Goal: Task Accomplishment & Management: Manage account settings

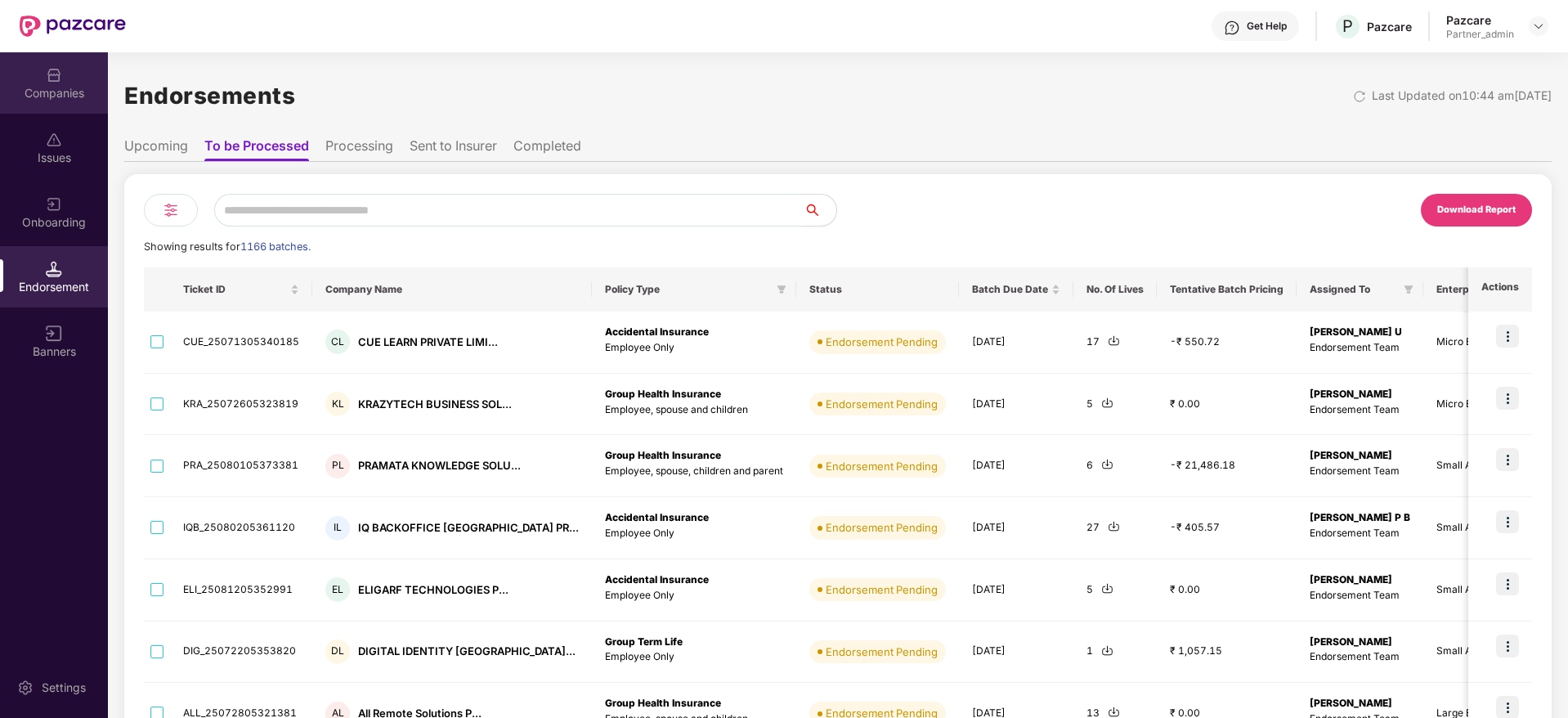
click at [55, 72] on img at bounding box center [54, 75] width 16 height 16
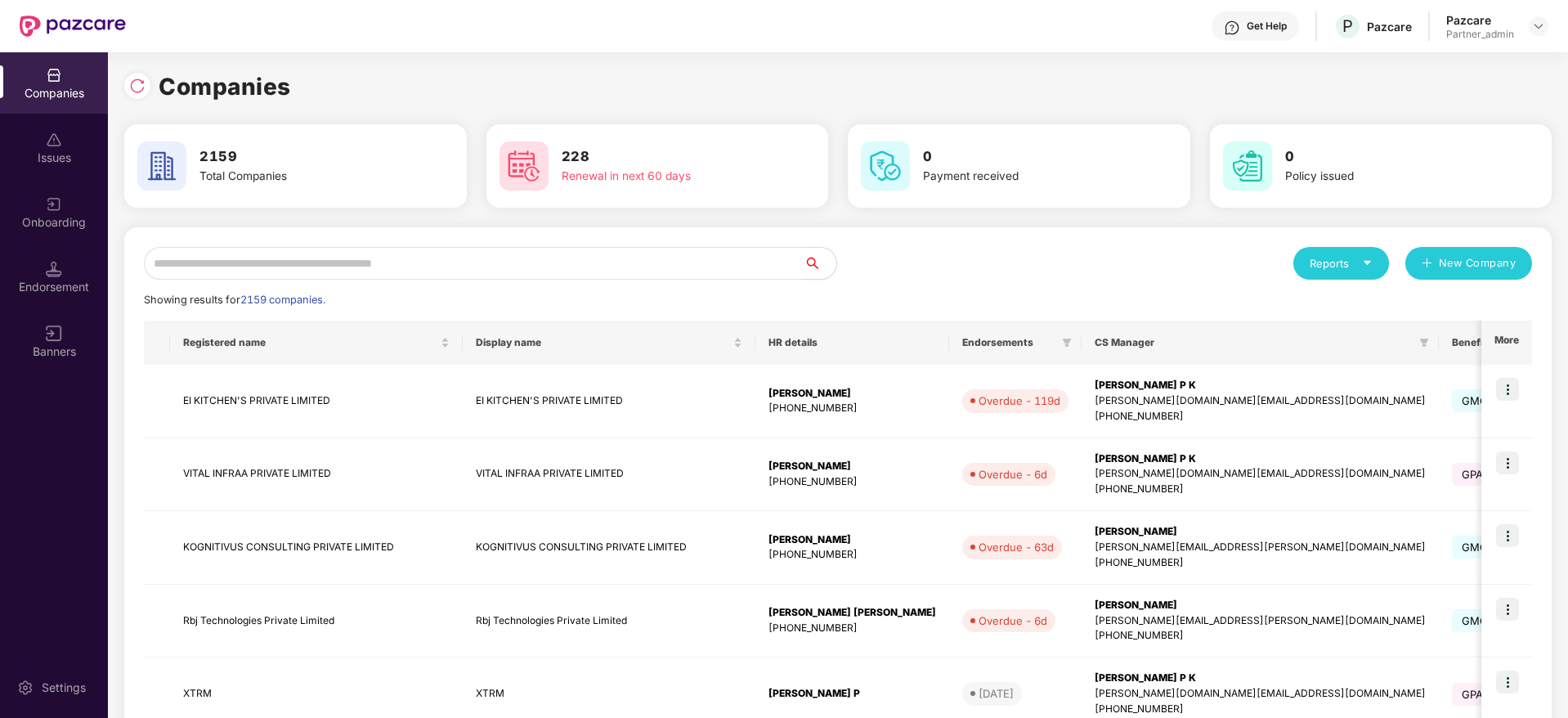
click at [370, 264] on input "text" at bounding box center [474, 264] width 660 height 33
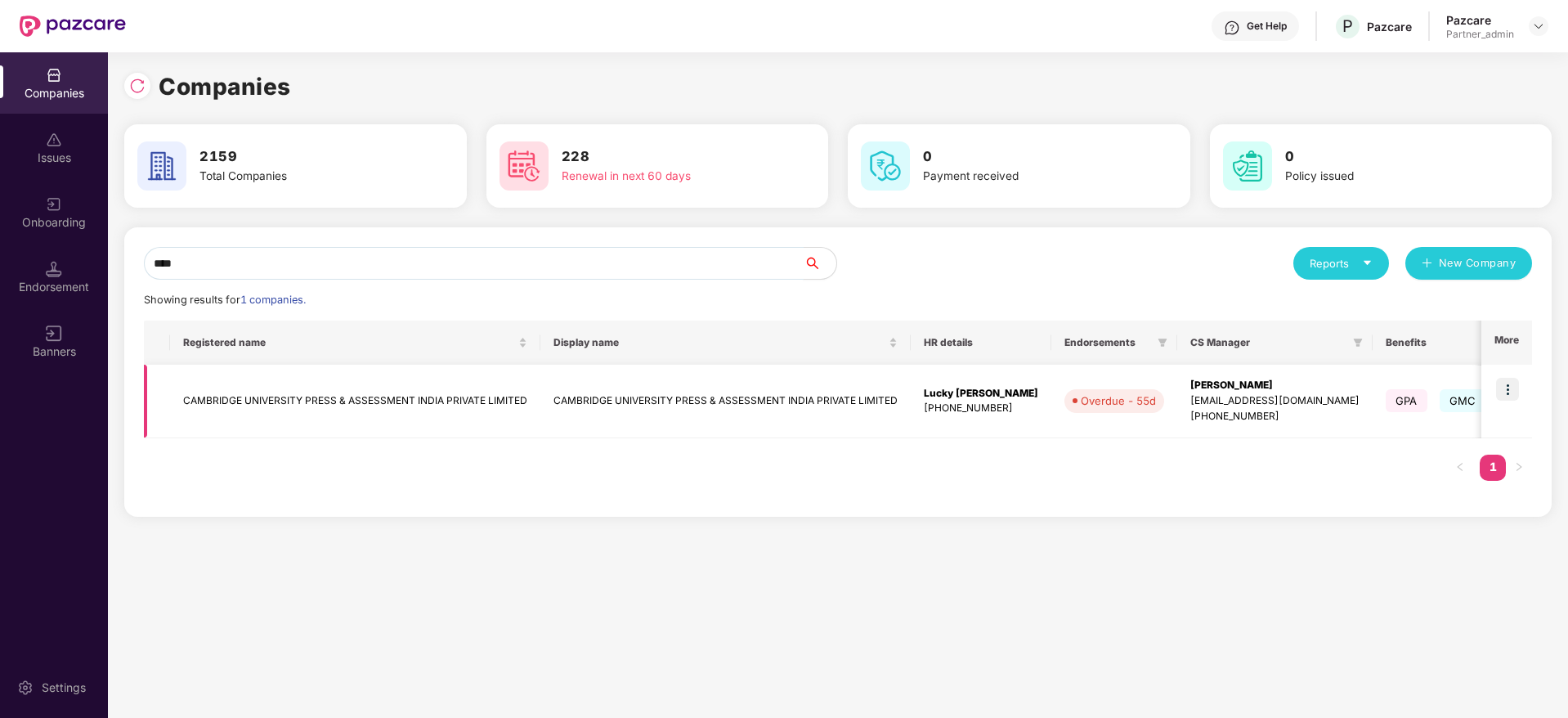
type input "****"
click at [936, 394] on div "Lucky [PERSON_NAME]" at bounding box center [981, 393] width 115 height 15
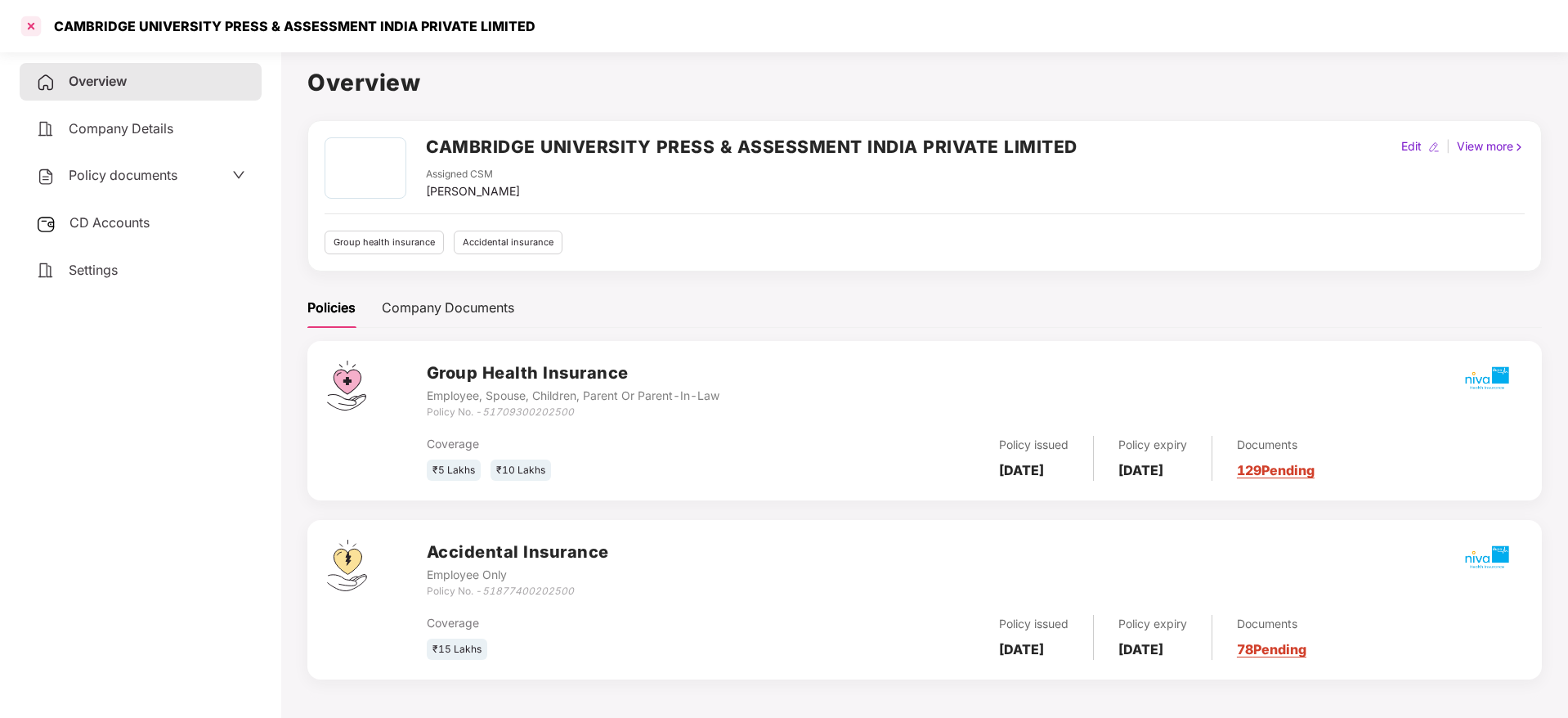
click at [32, 25] on div at bounding box center [31, 25] width 26 height 26
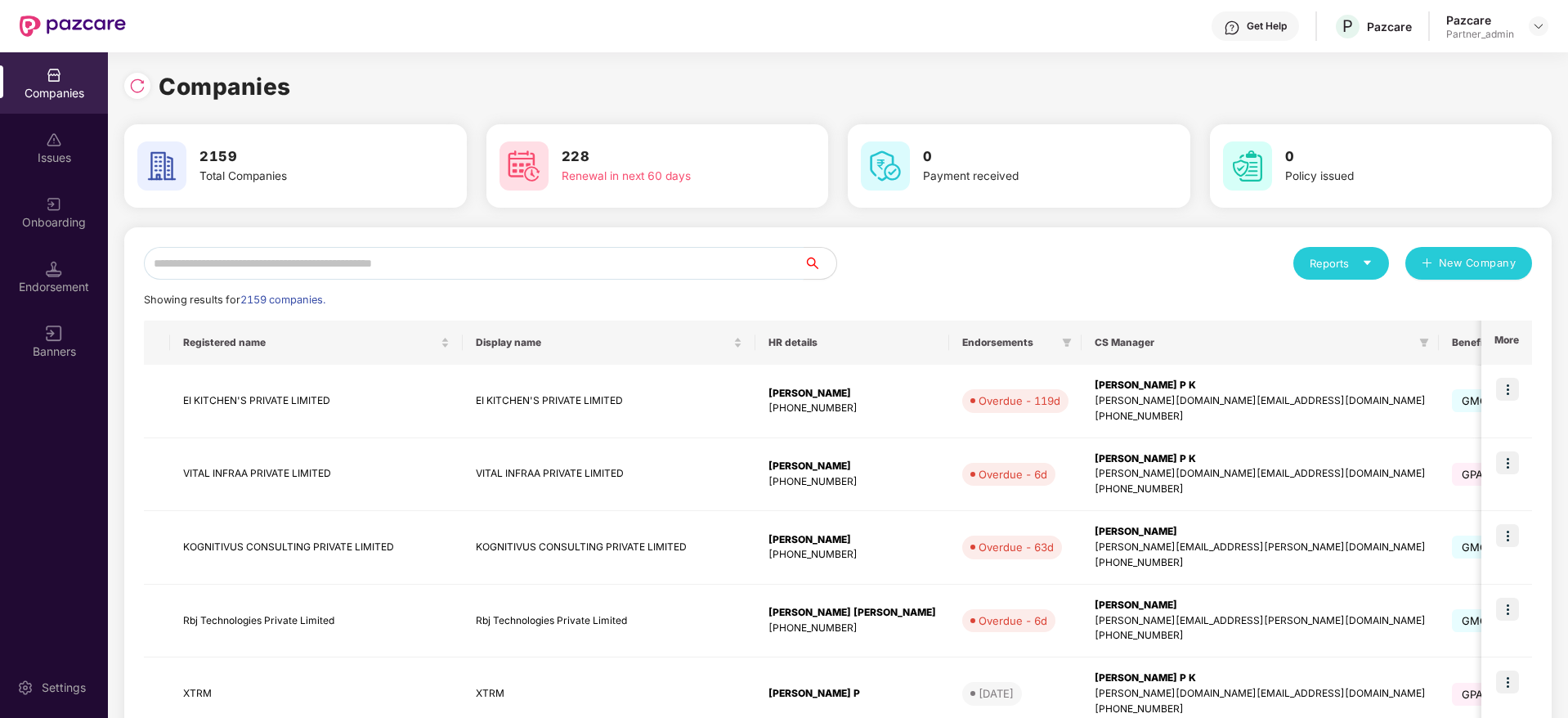
click at [394, 263] on input "text" at bounding box center [474, 264] width 660 height 33
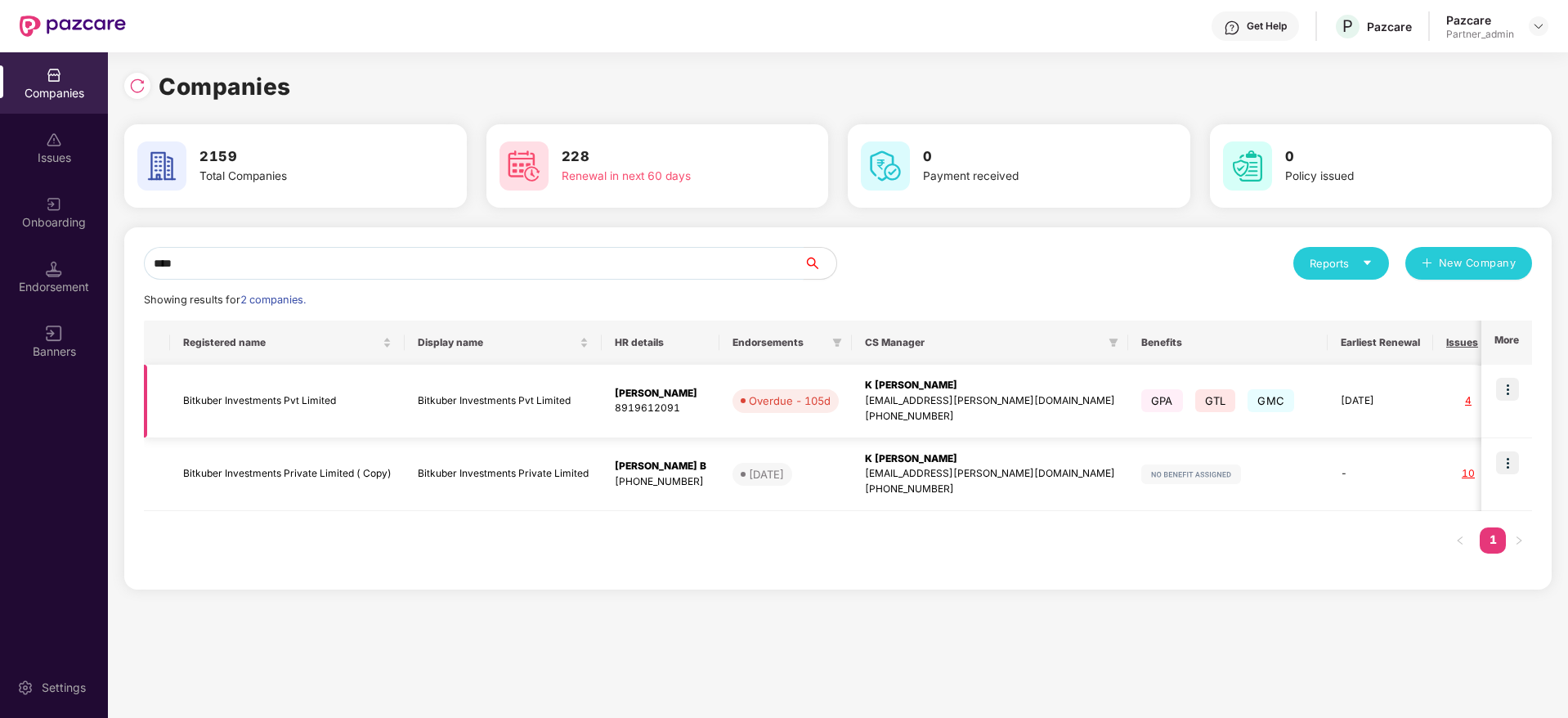
type input "****"
click at [1506, 389] on img at bounding box center [1507, 388] width 23 height 23
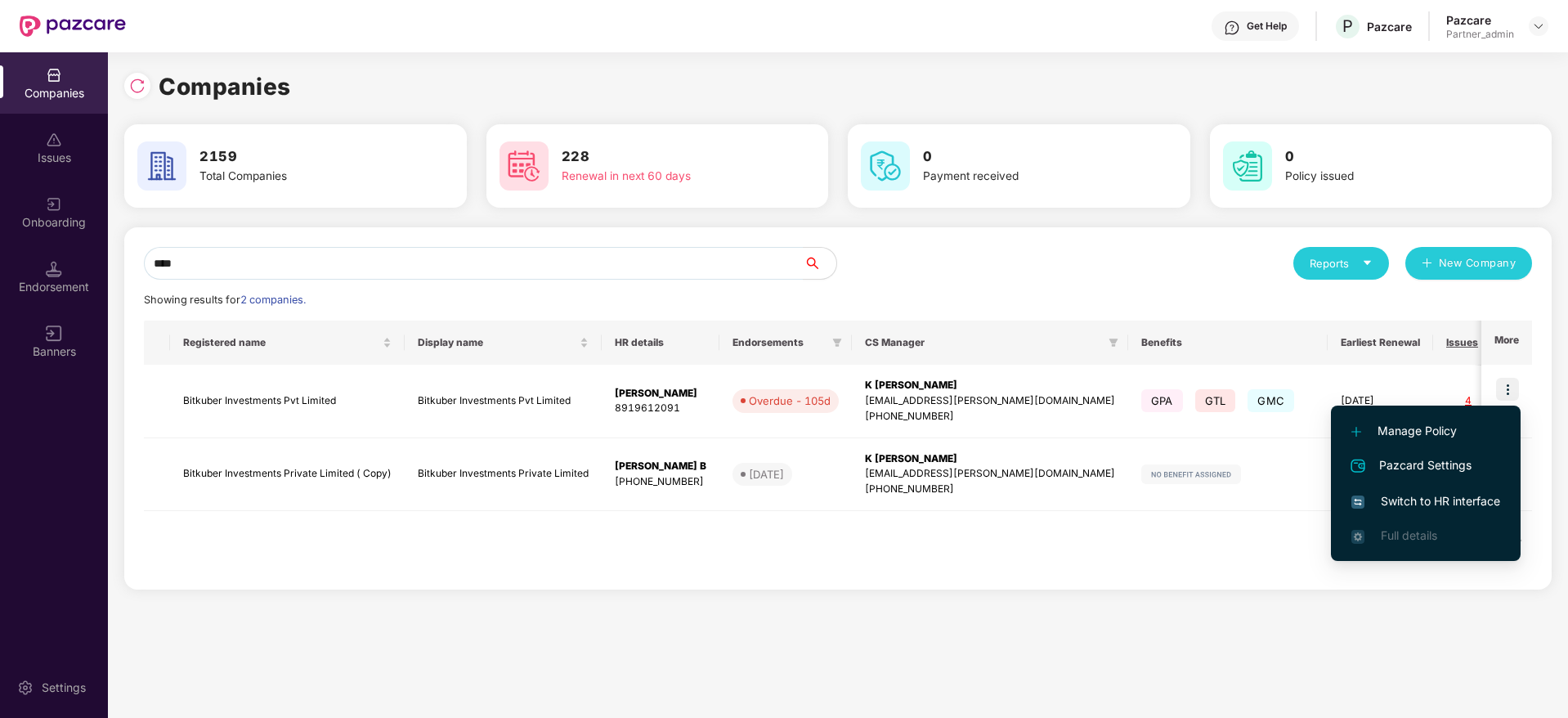
click at [1431, 494] on span "Switch to HR interface" at bounding box center [1425, 501] width 149 height 18
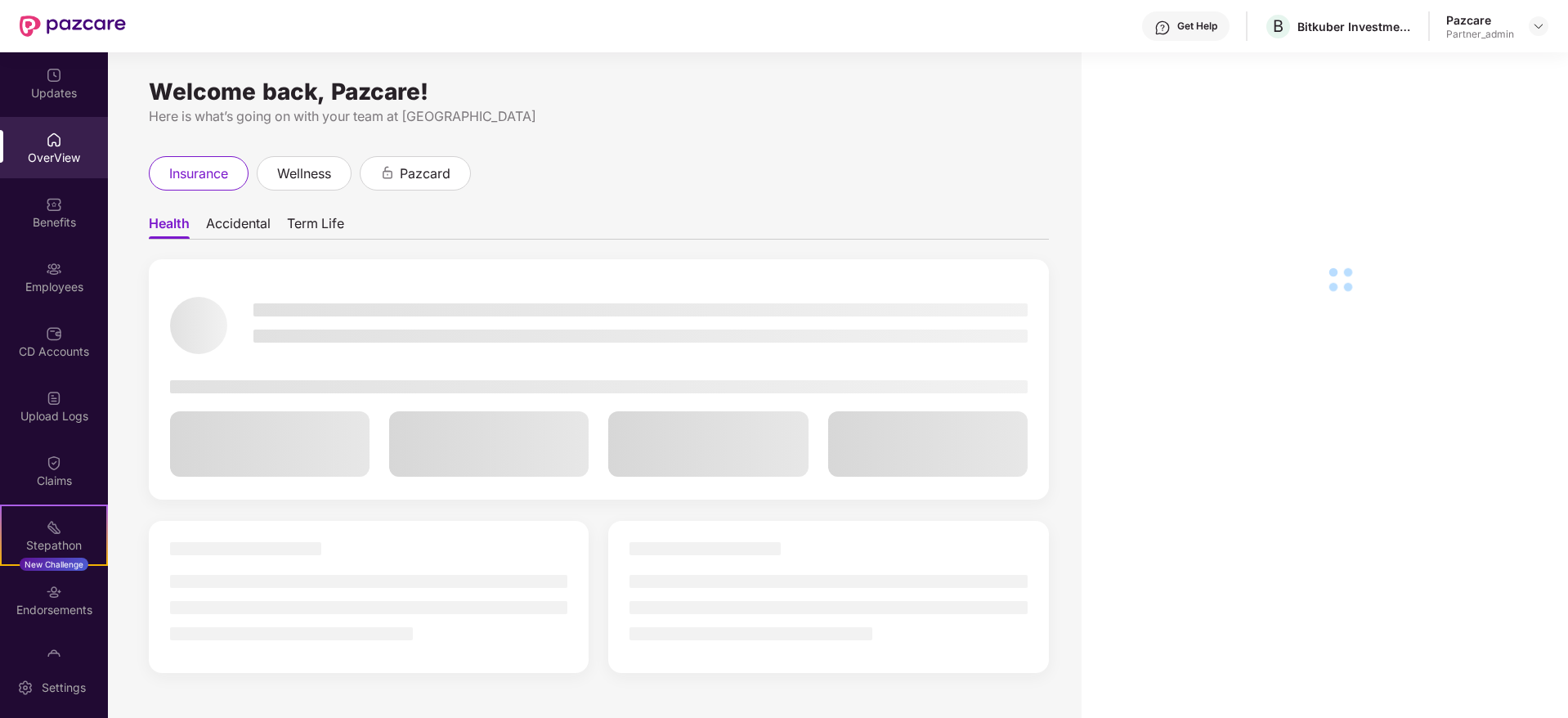
click at [57, 592] on img at bounding box center [54, 592] width 16 height 16
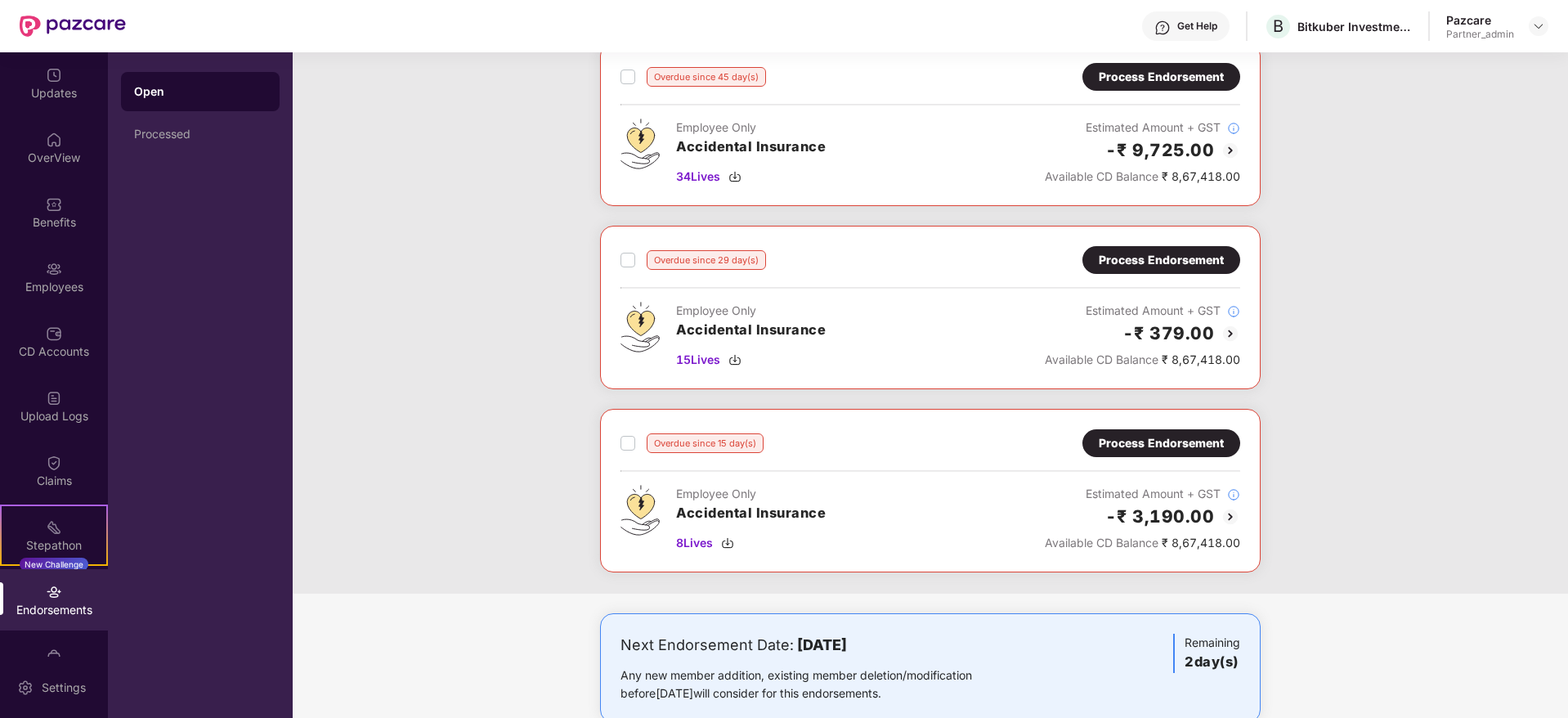
scroll to position [686, 0]
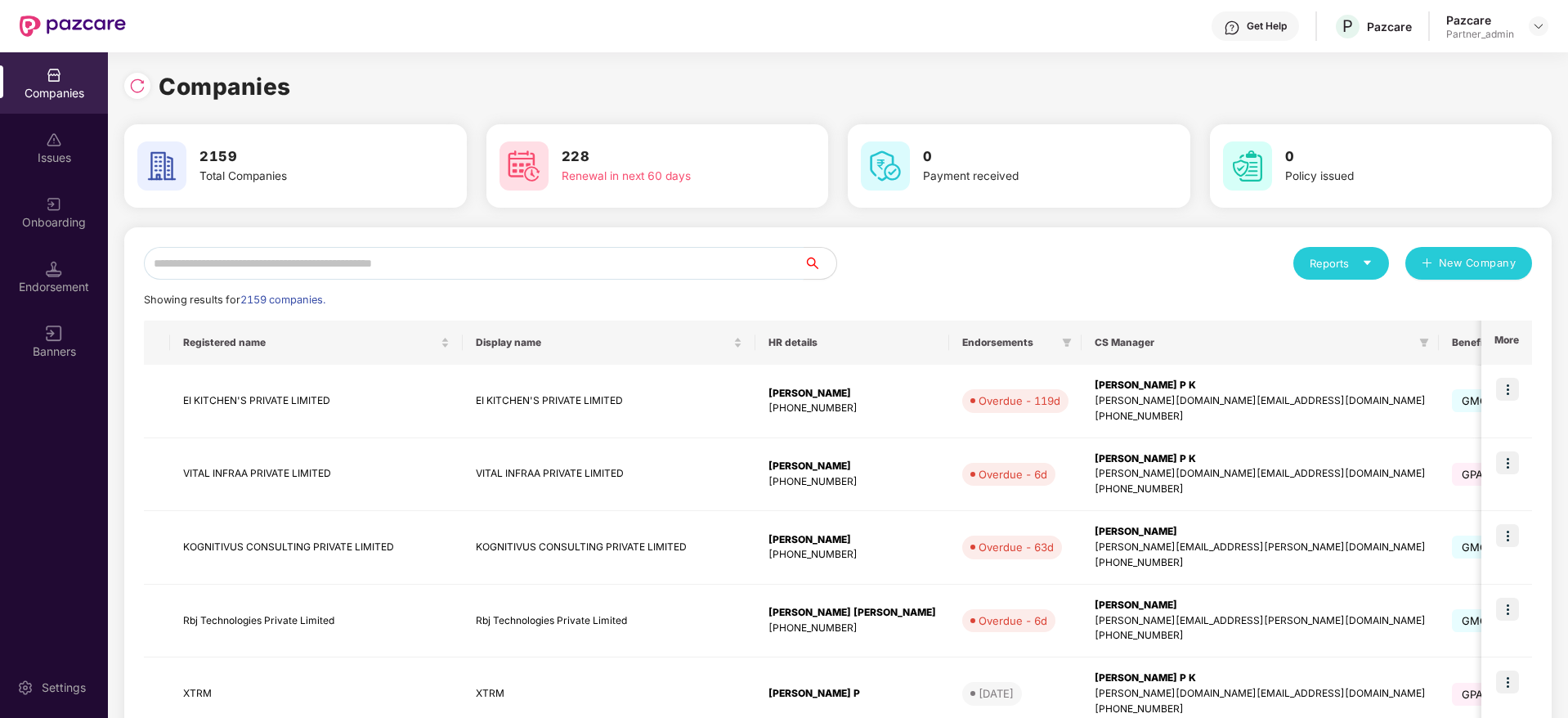
click at [332, 264] on input "text" at bounding box center [474, 264] width 660 height 33
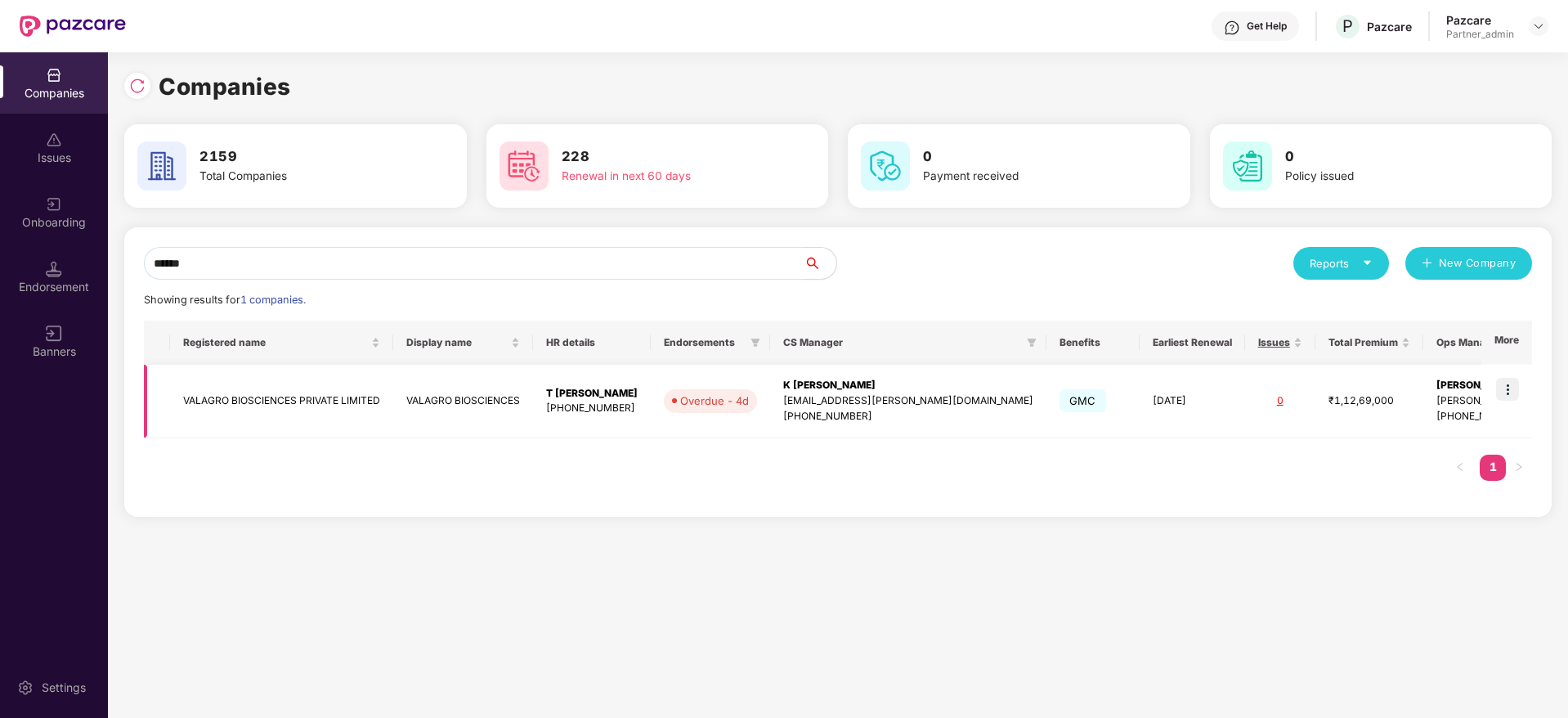
type input "******"
click at [1513, 394] on img at bounding box center [1507, 388] width 23 height 23
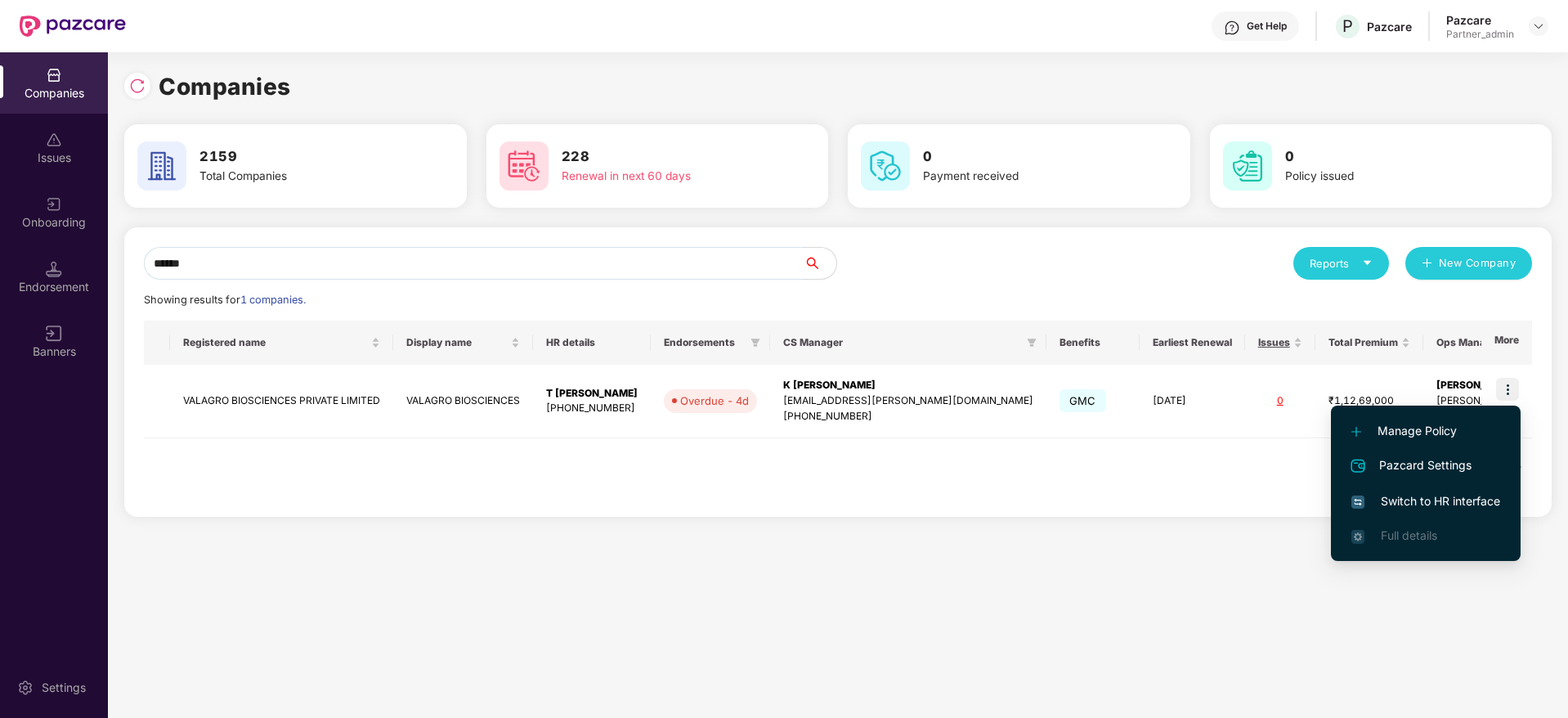
click at [1443, 502] on span "Switch to HR interface" at bounding box center [1425, 501] width 149 height 18
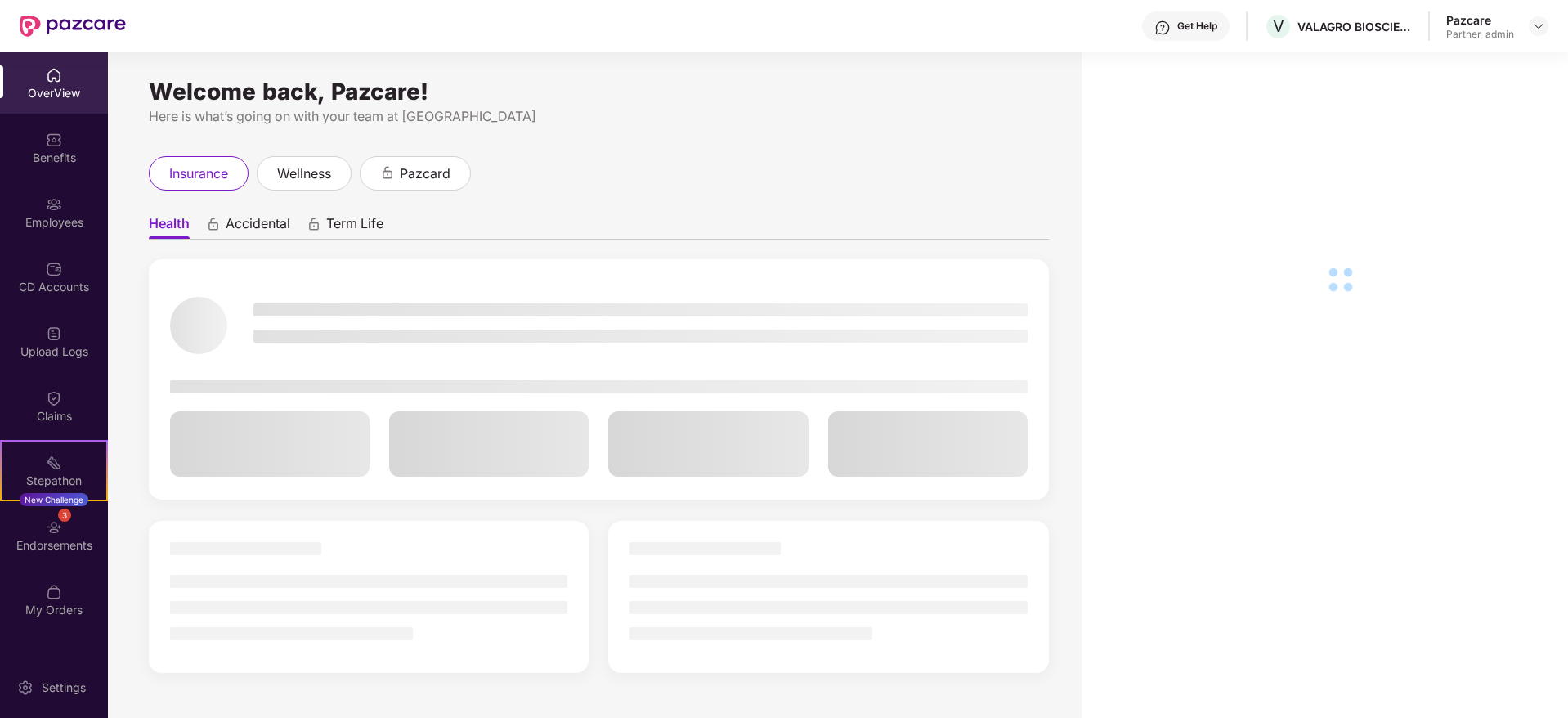
click at [66, 530] on div "3 Endorsements" at bounding box center [54, 534] width 108 height 61
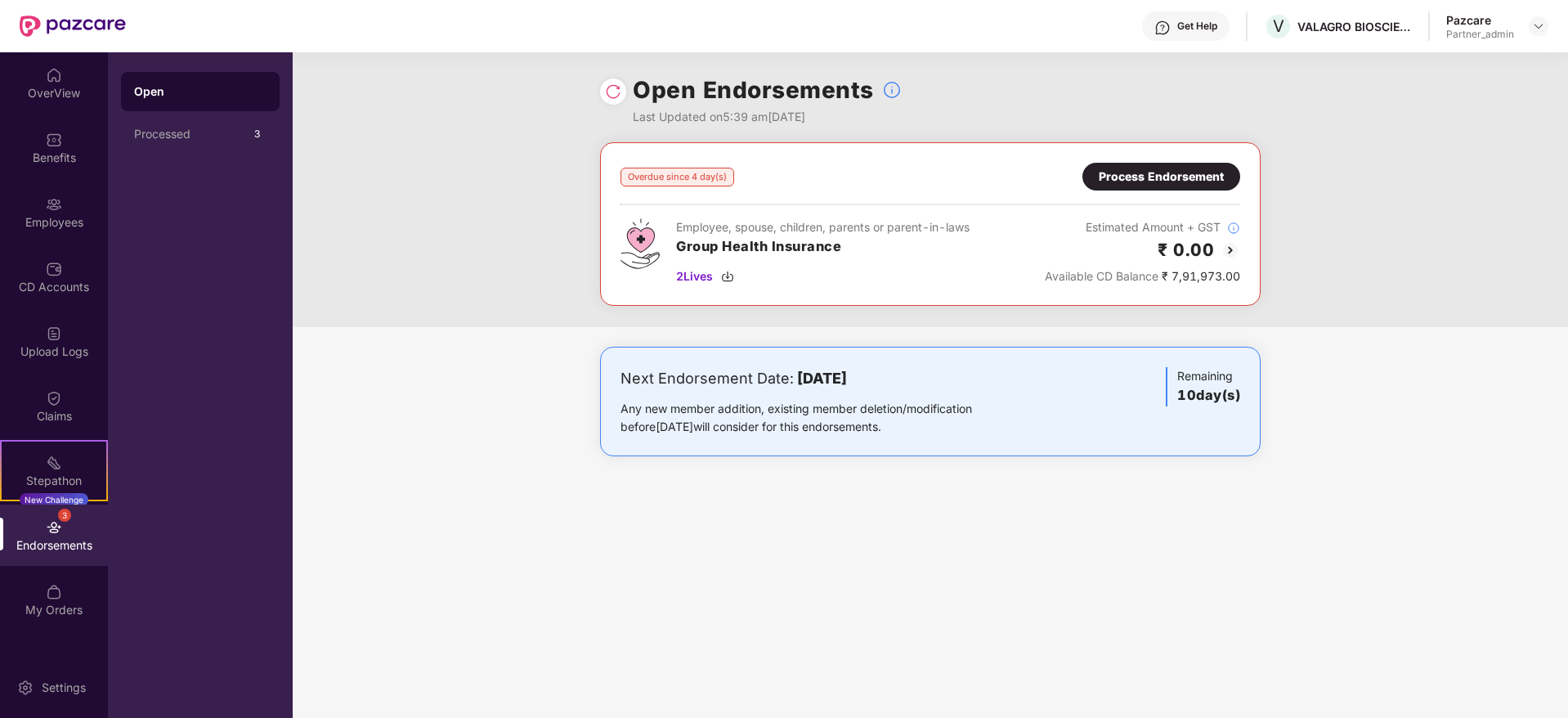
click at [1141, 177] on div "Process Endorsement" at bounding box center [1162, 176] width 125 height 18
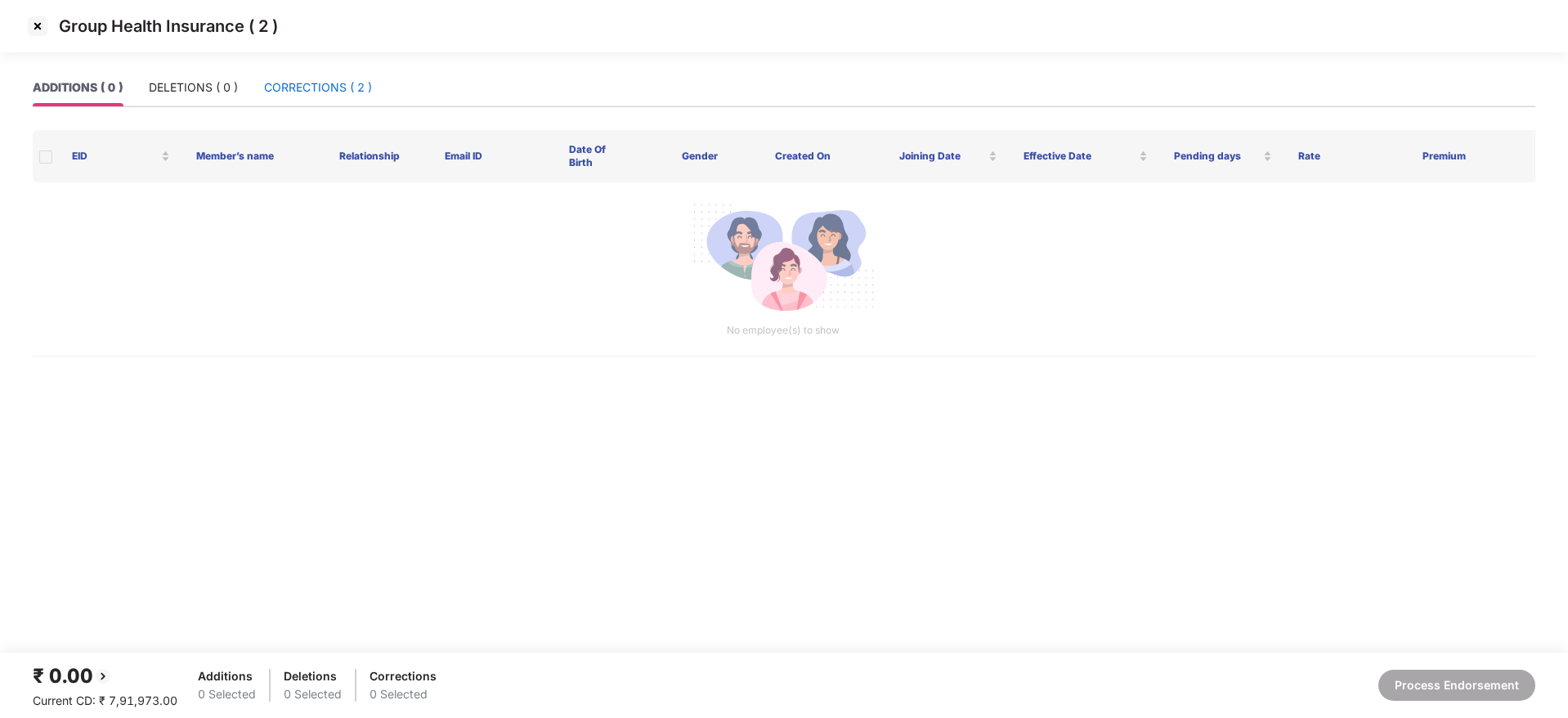
click at [329, 90] on div "CORRECTIONS ( 2 )" at bounding box center [317, 87] width 108 height 18
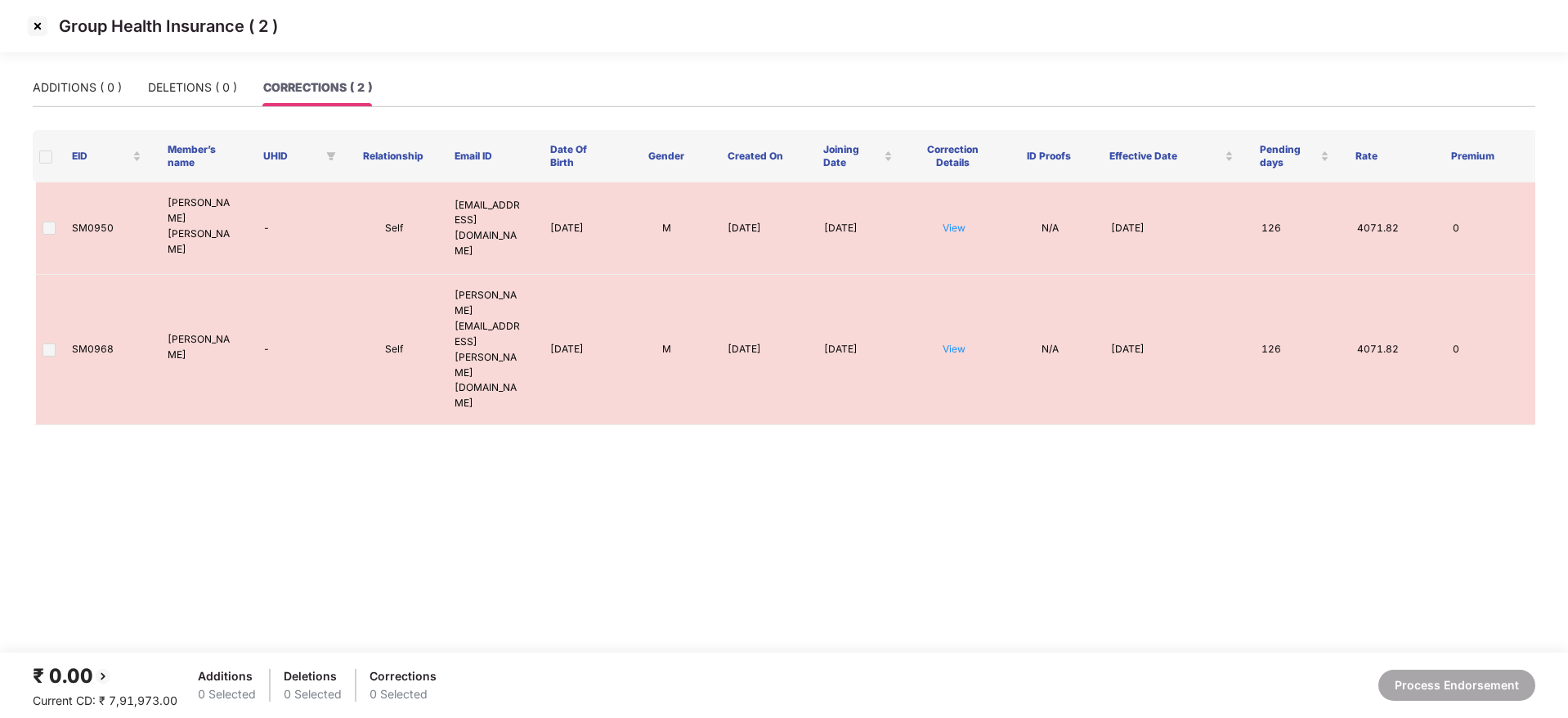
click at [35, 24] on img at bounding box center [37, 25] width 26 height 26
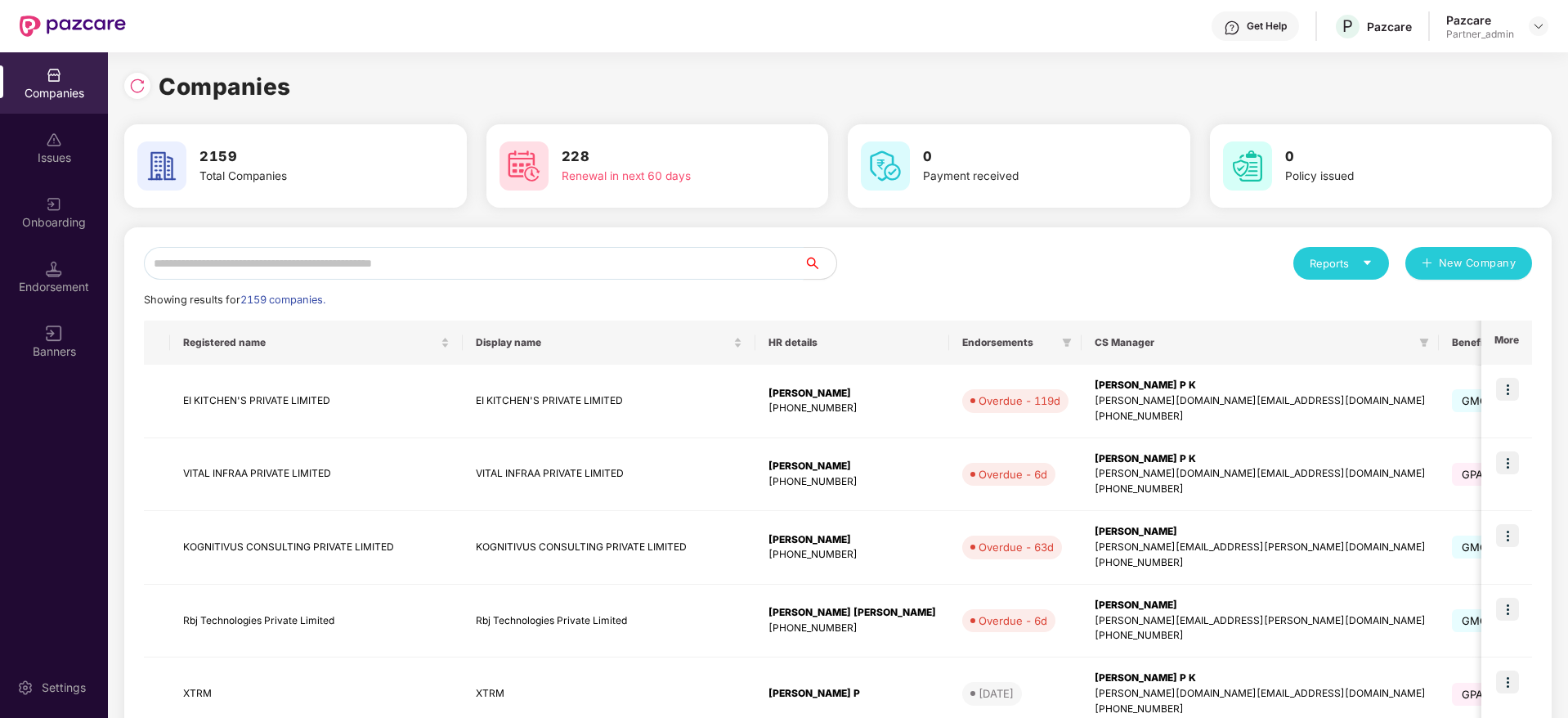
click at [410, 270] on input "text" at bounding box center [474, 264] width 660 height 33
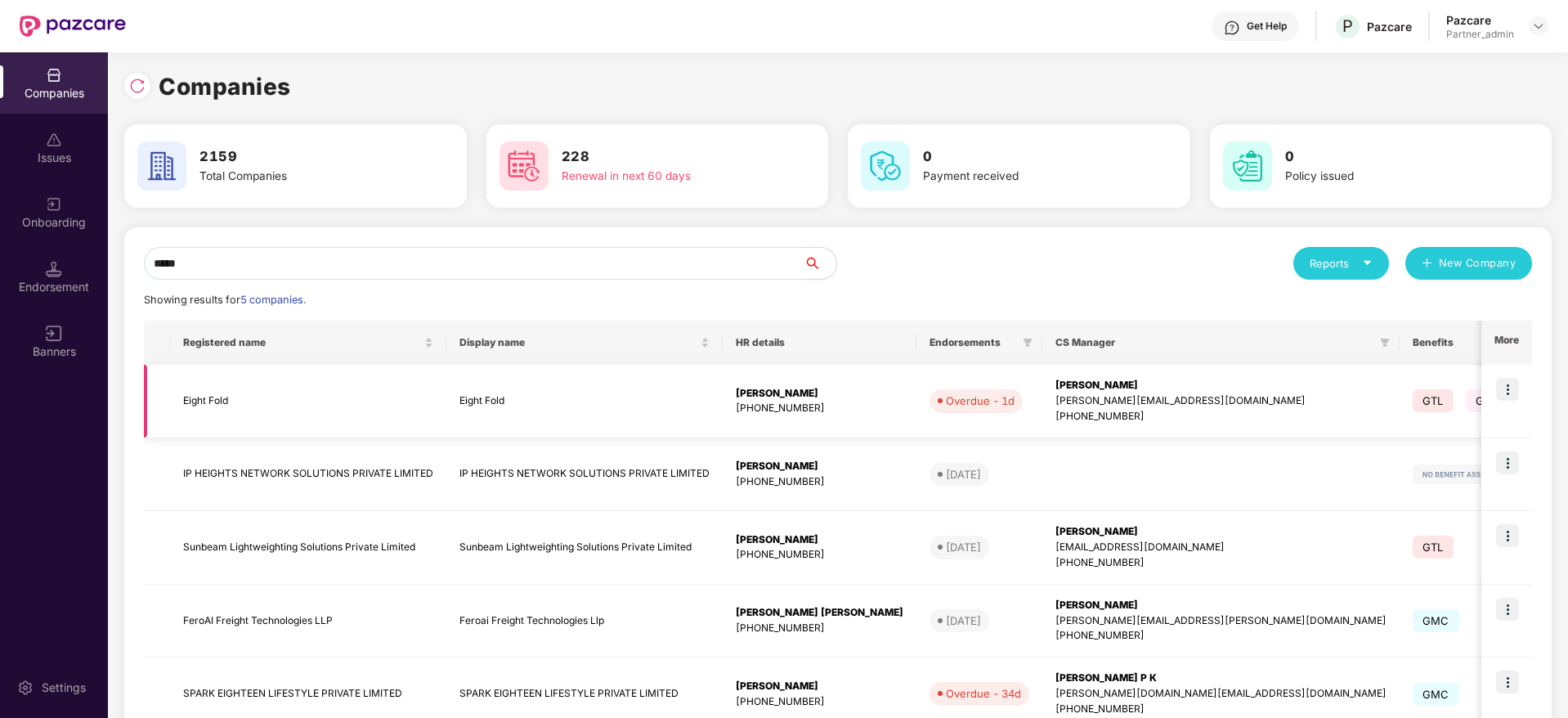
type input "*****"
click at [1507, 387] on img at bounding box center [1507, 388] width 23 height 23
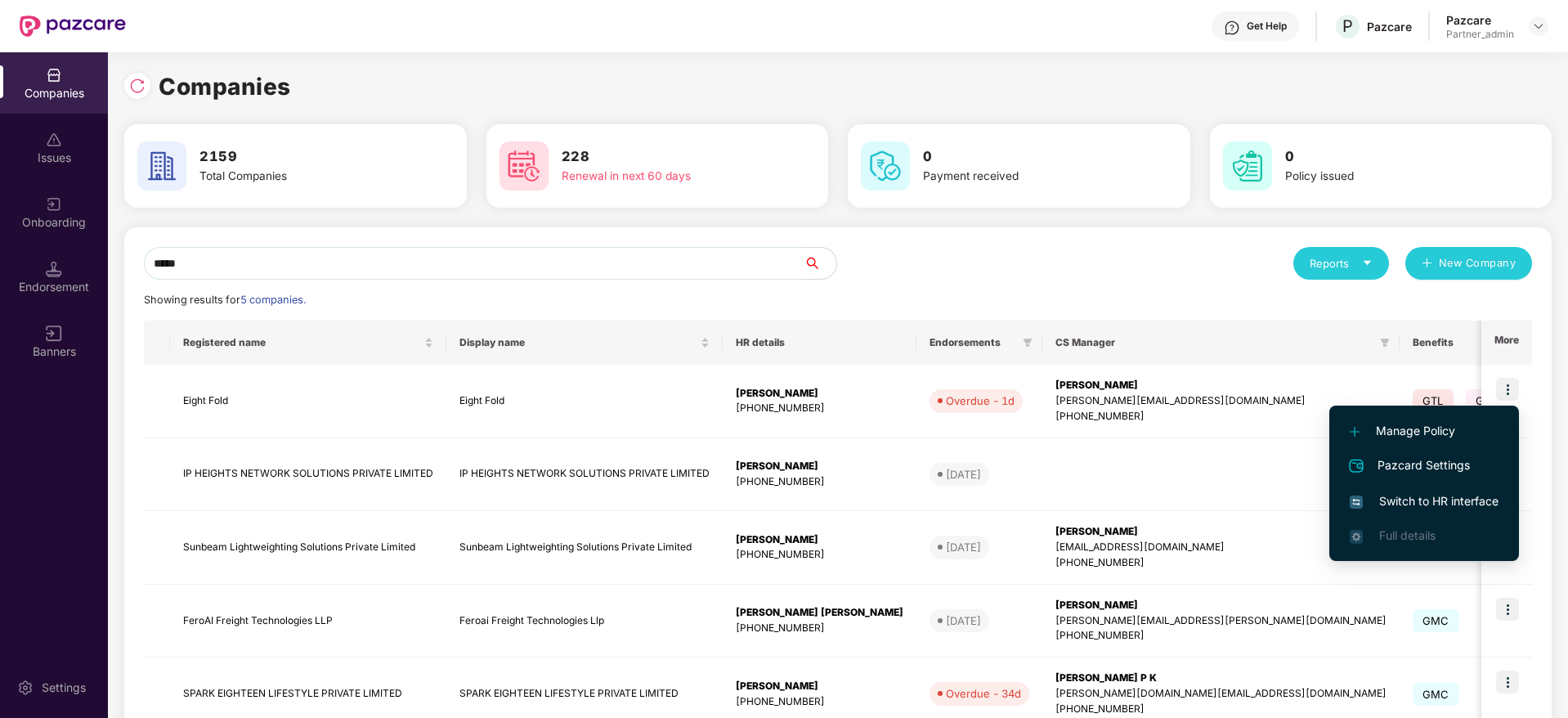
click at [1408, 501] on span "Switch to HR interface" at bounding box center [1424, 501] width 149 height 18
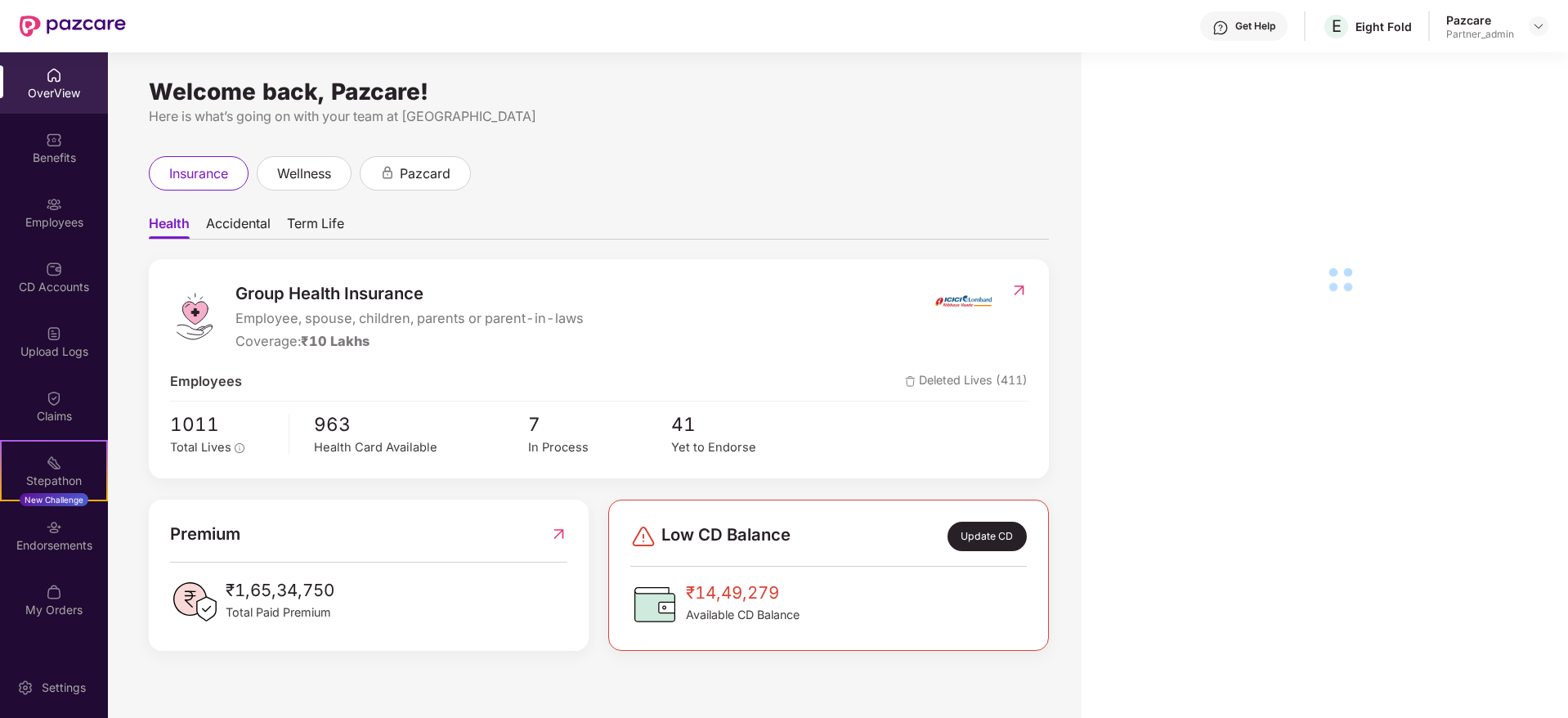
click at [48, 540] on div "Endorsements" at bounding box center [54, 545] width 108 height 16
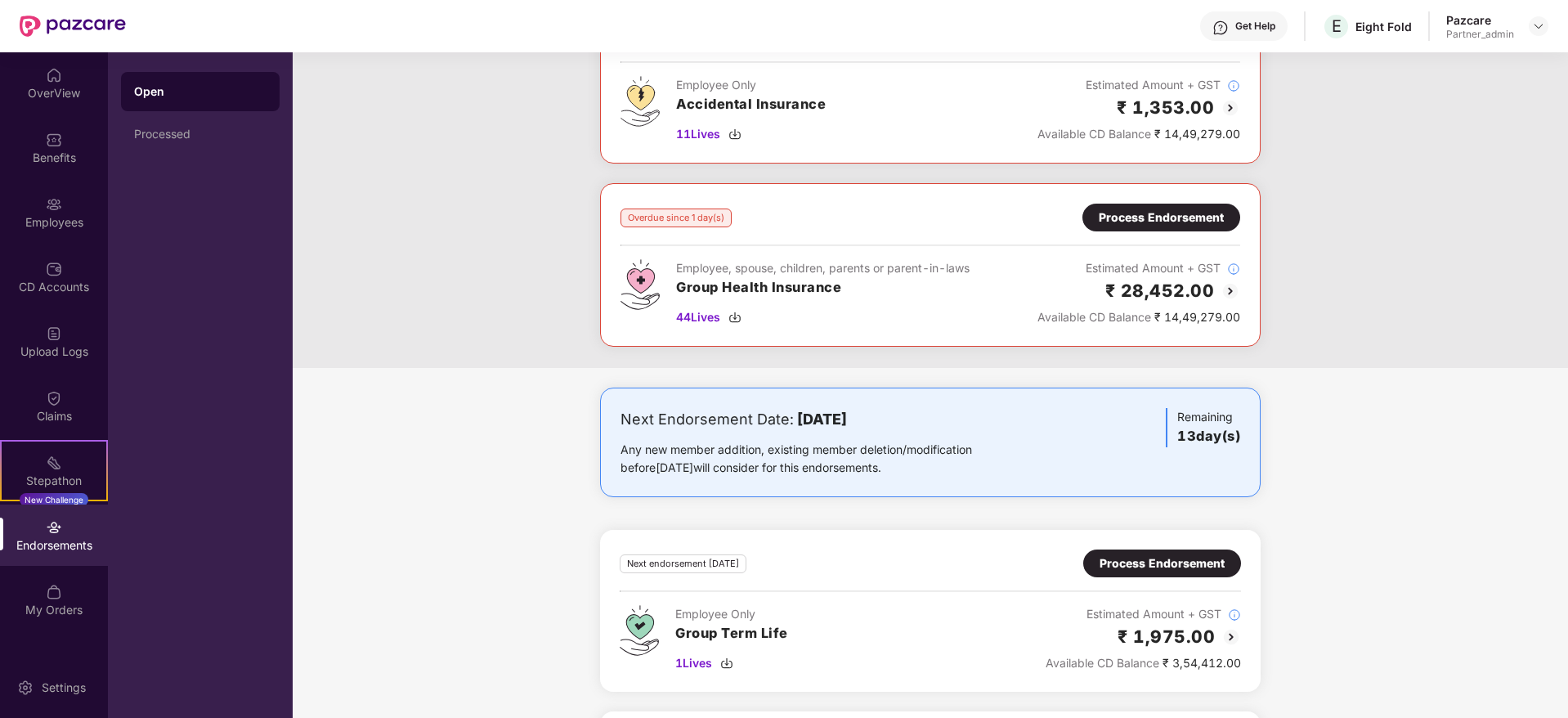
scroll to position [245, 0]
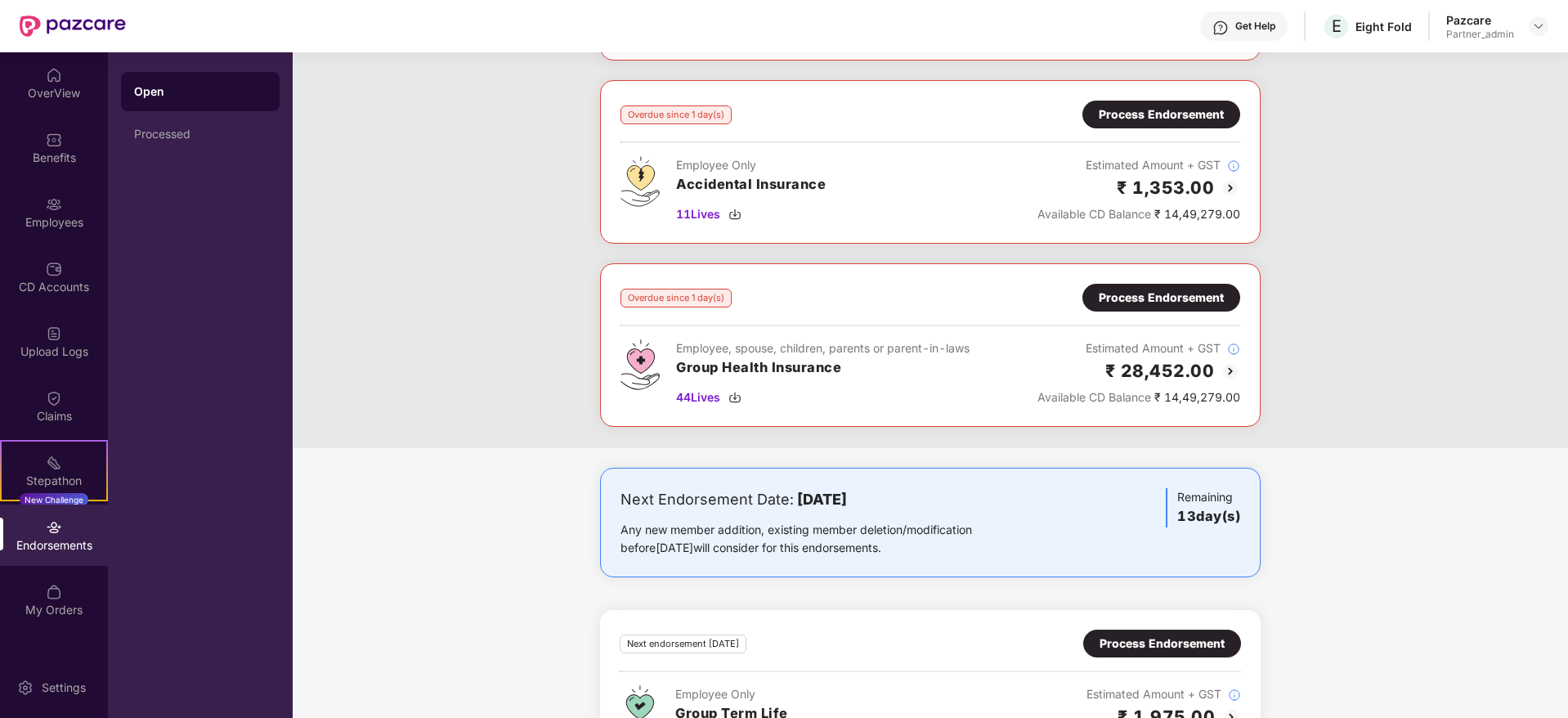
click at [1130, 300] on div "Process Endorsement" at bounding box center [1162, 297] width 125 height 18
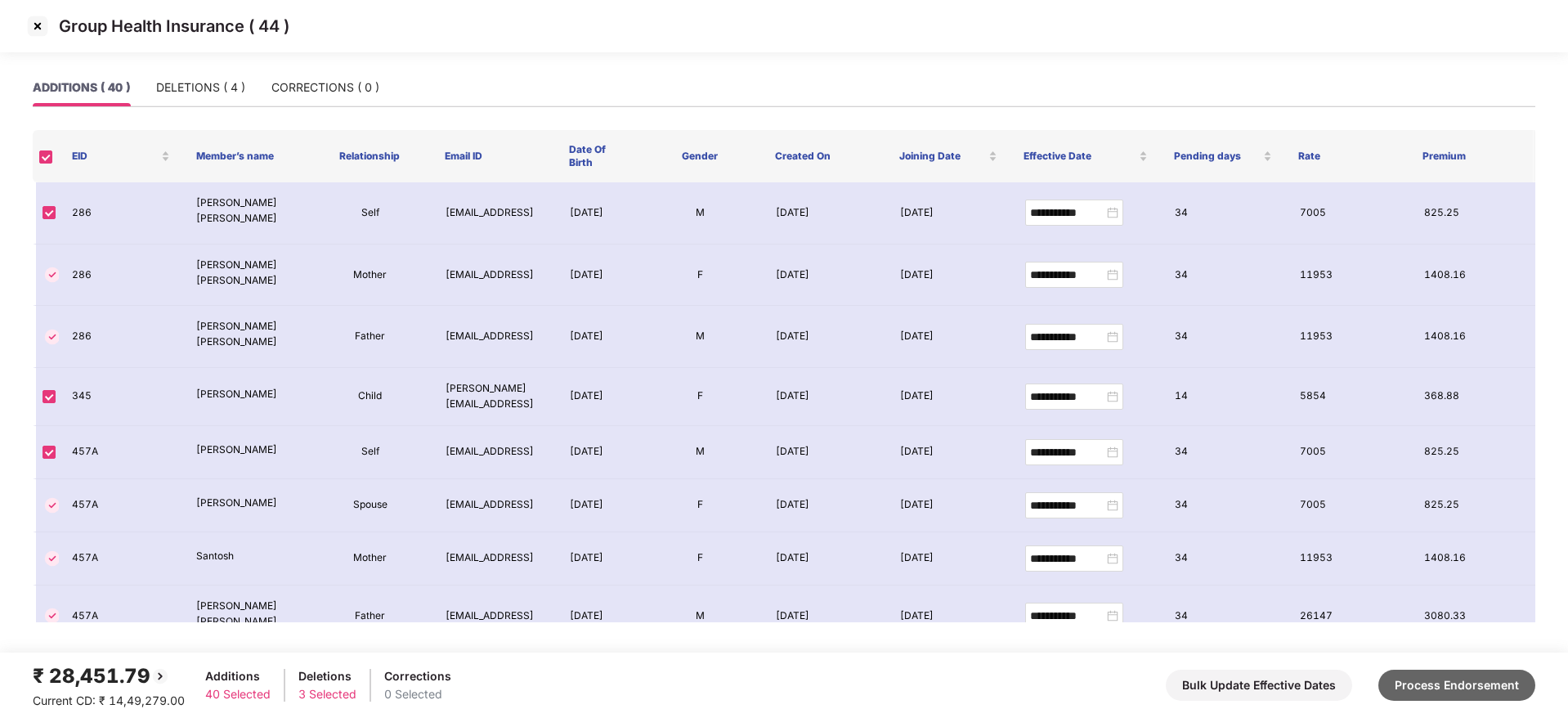
click at [1426, 685] on button "Process Endorsement" at bounding box center [1456, 684] width 157 height 31
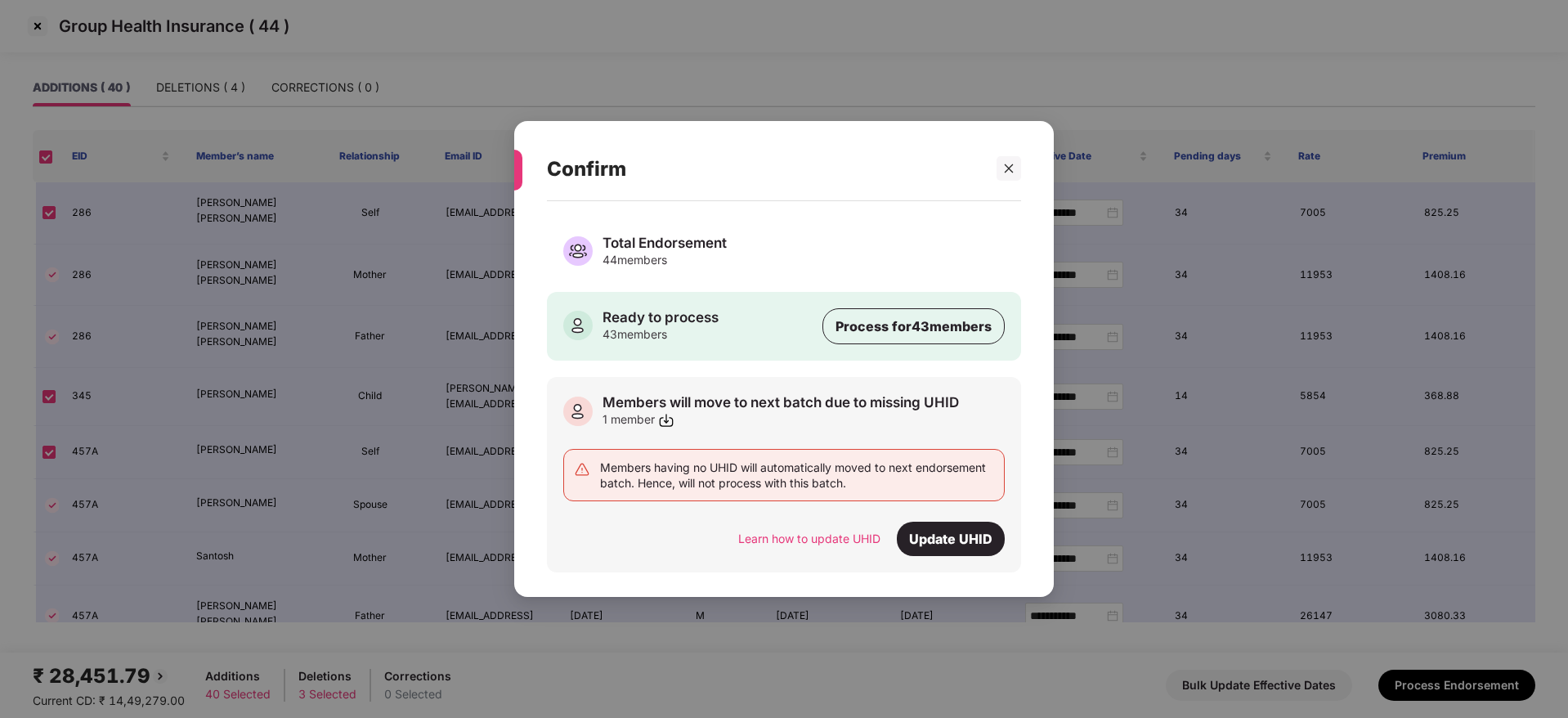
drag, startPoint x: 1002, startPoint y: 170, endPoint x: 994, endPoint y: 172, distance: 8.2
click at [994, 172] on div at bounding box center [1001, 168] width 39 height 25
click at [1013, 175] on div at bounding box center [1008, 168] width 25 height 25
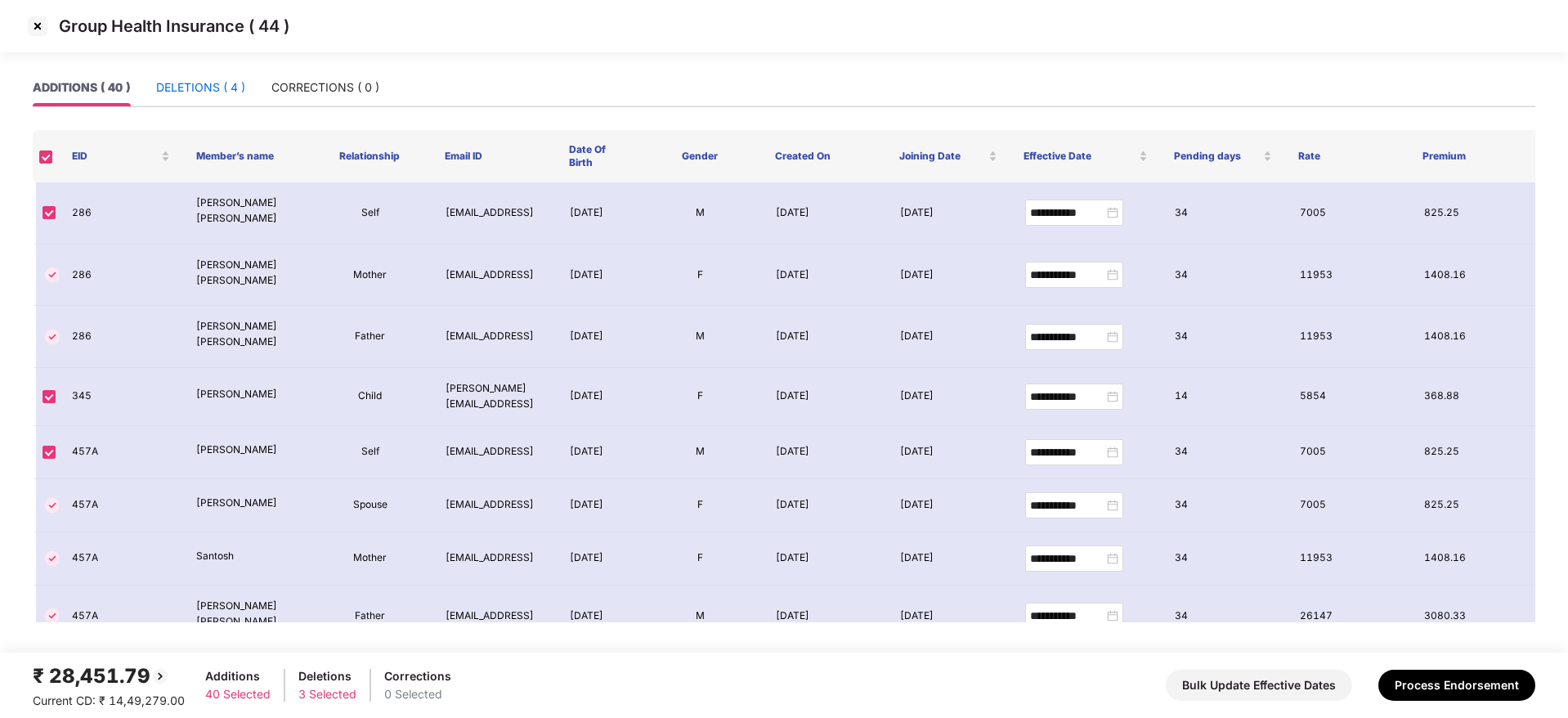
click at [185, 90] on div "DELETIONS ( 4 )" at bounding box center [201, 87] width 89 height 18
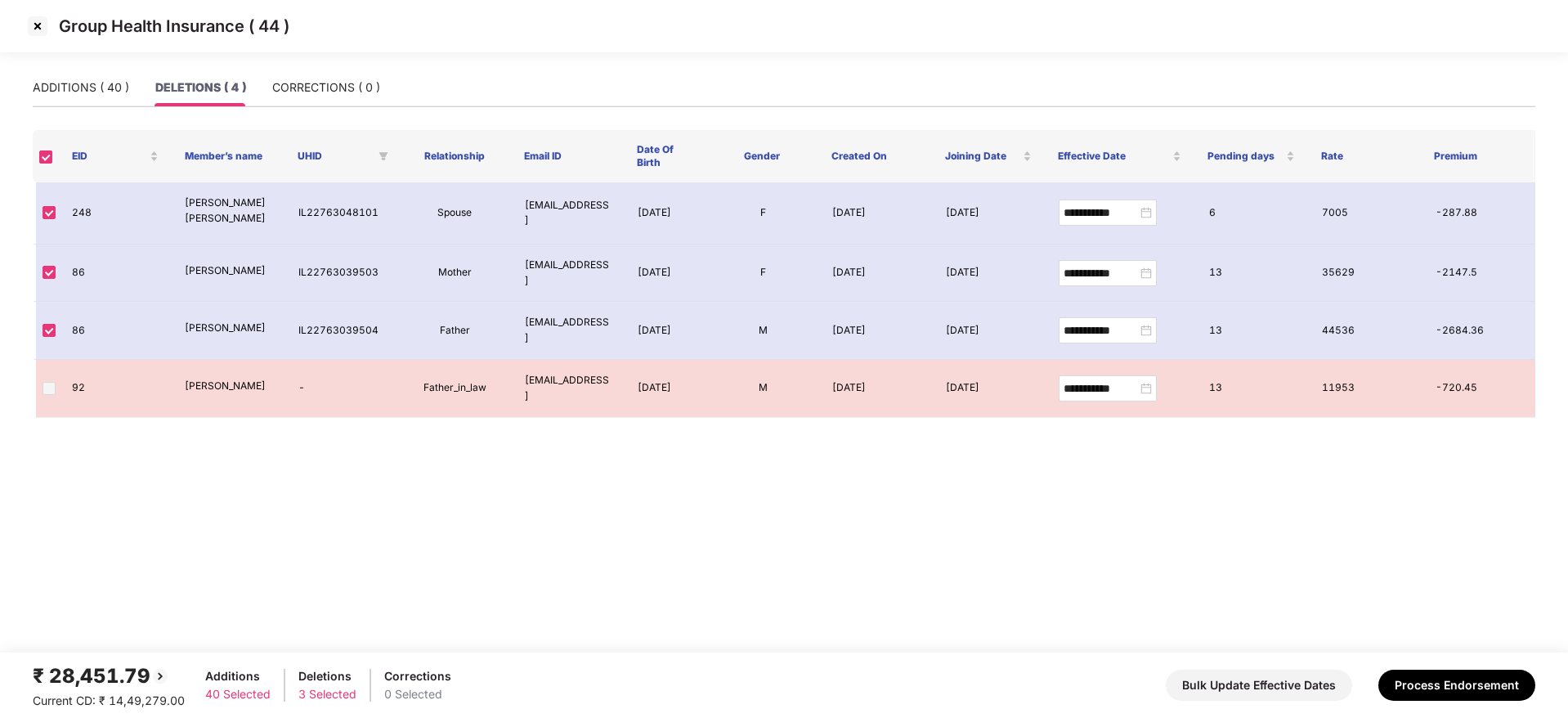
click at [41, 24] on img at bounding box center [37, 25] width 26 height 26
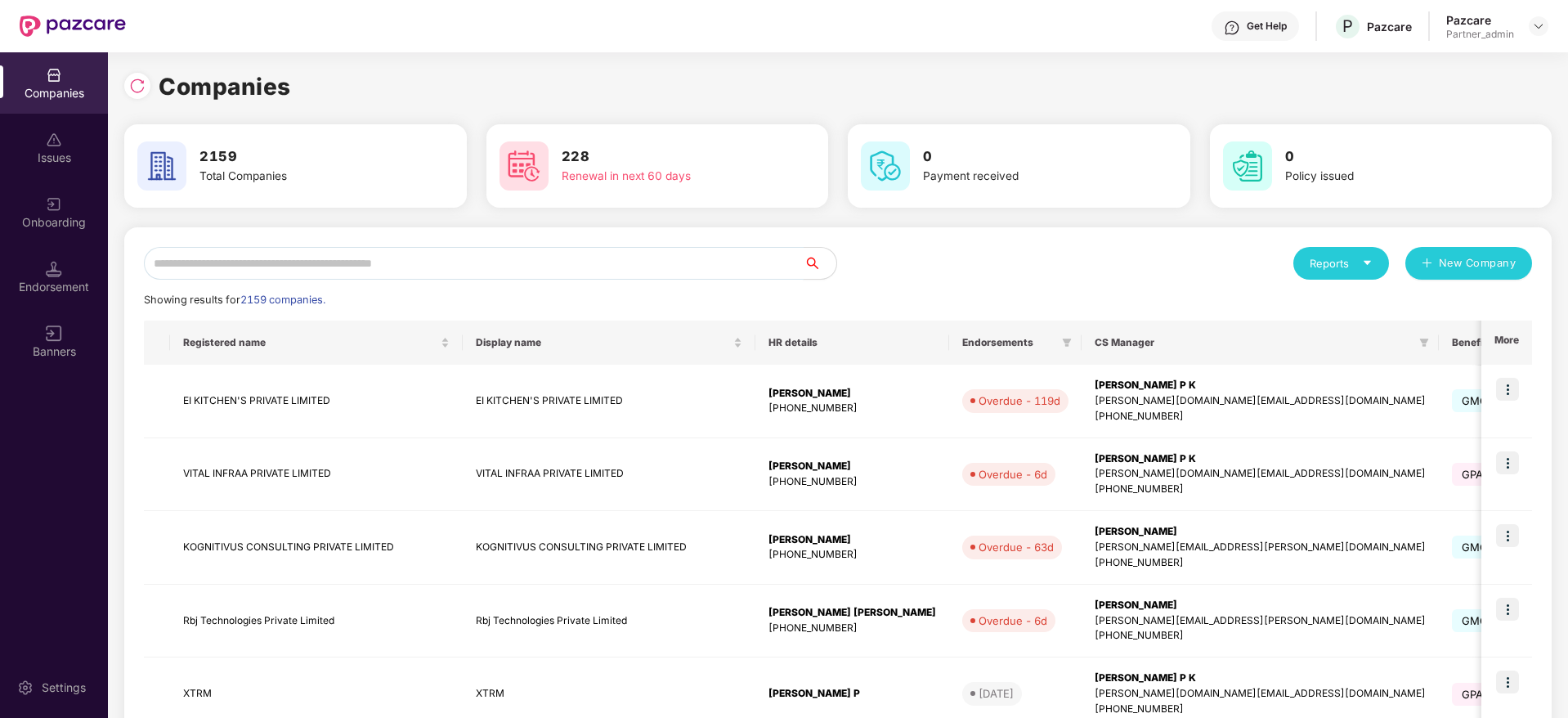
click at [390, 270] on input "text" at bounding box center [474, 264] width 660 height 33
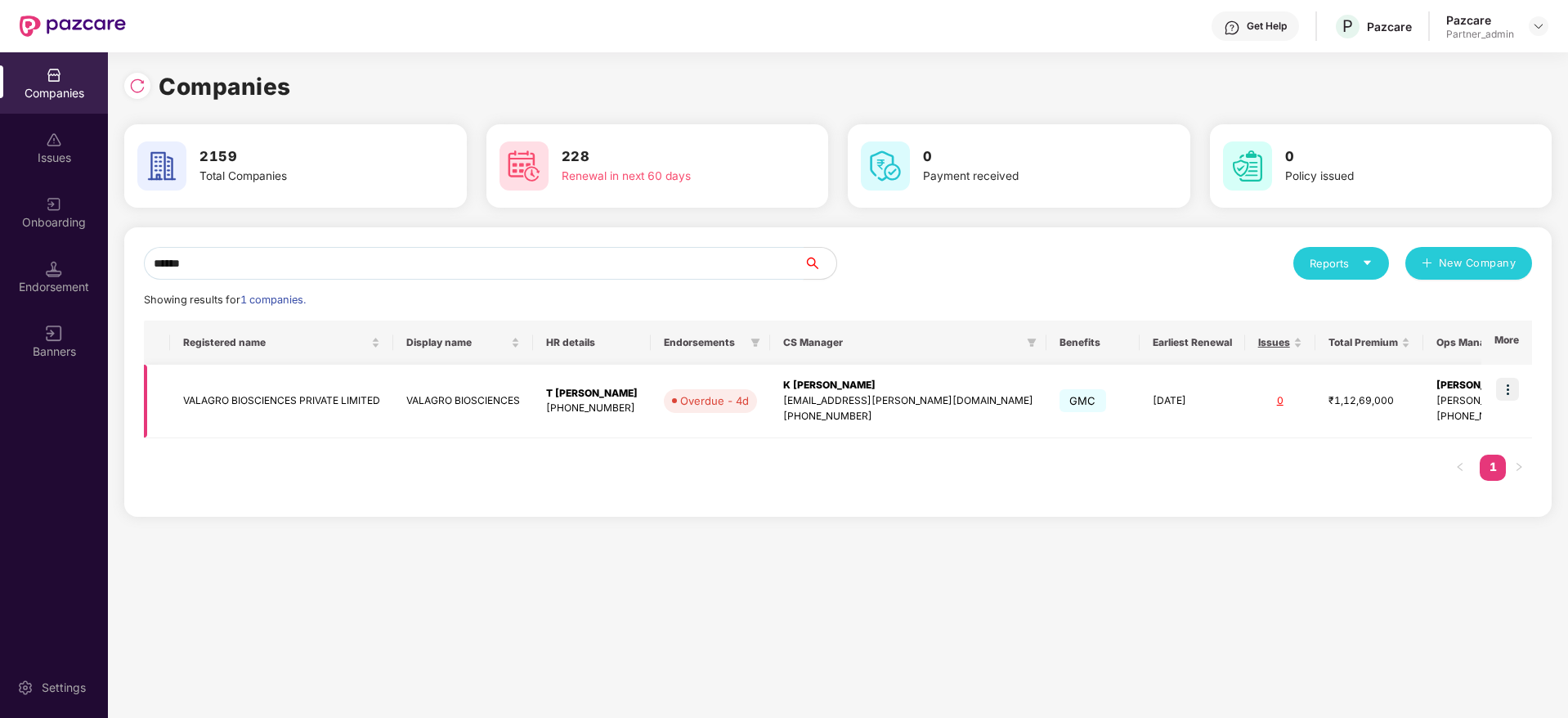
type input "******"
click at [1505, 379] on img at bounding box center [1507, 388] width 23 height 23
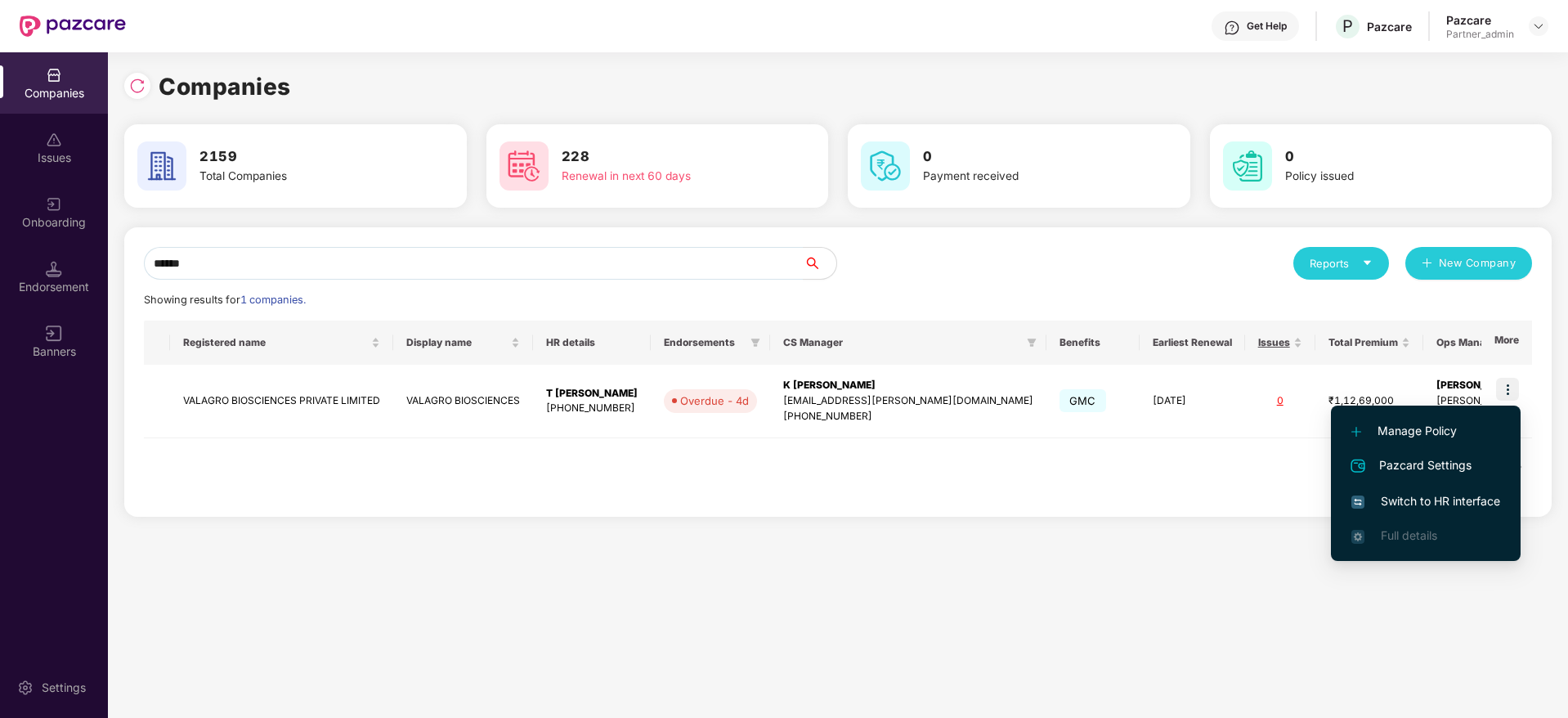
click at [1422, 498] on span "Switch to HR interface" at bounding box center [1425, 501] width 149 height 18
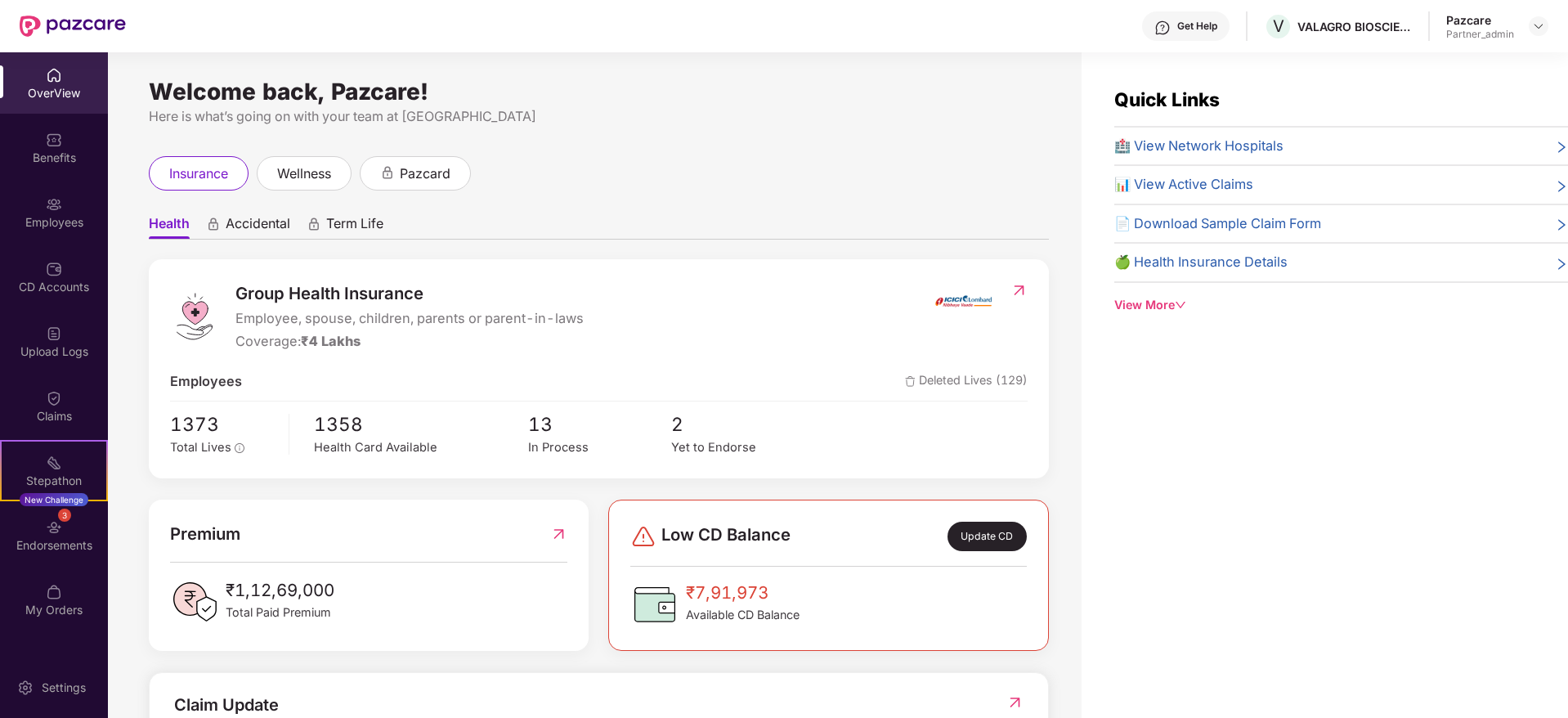
click at [57, 540] on div "Endorsements" at bounding box center [54, 545] width 108 height 16
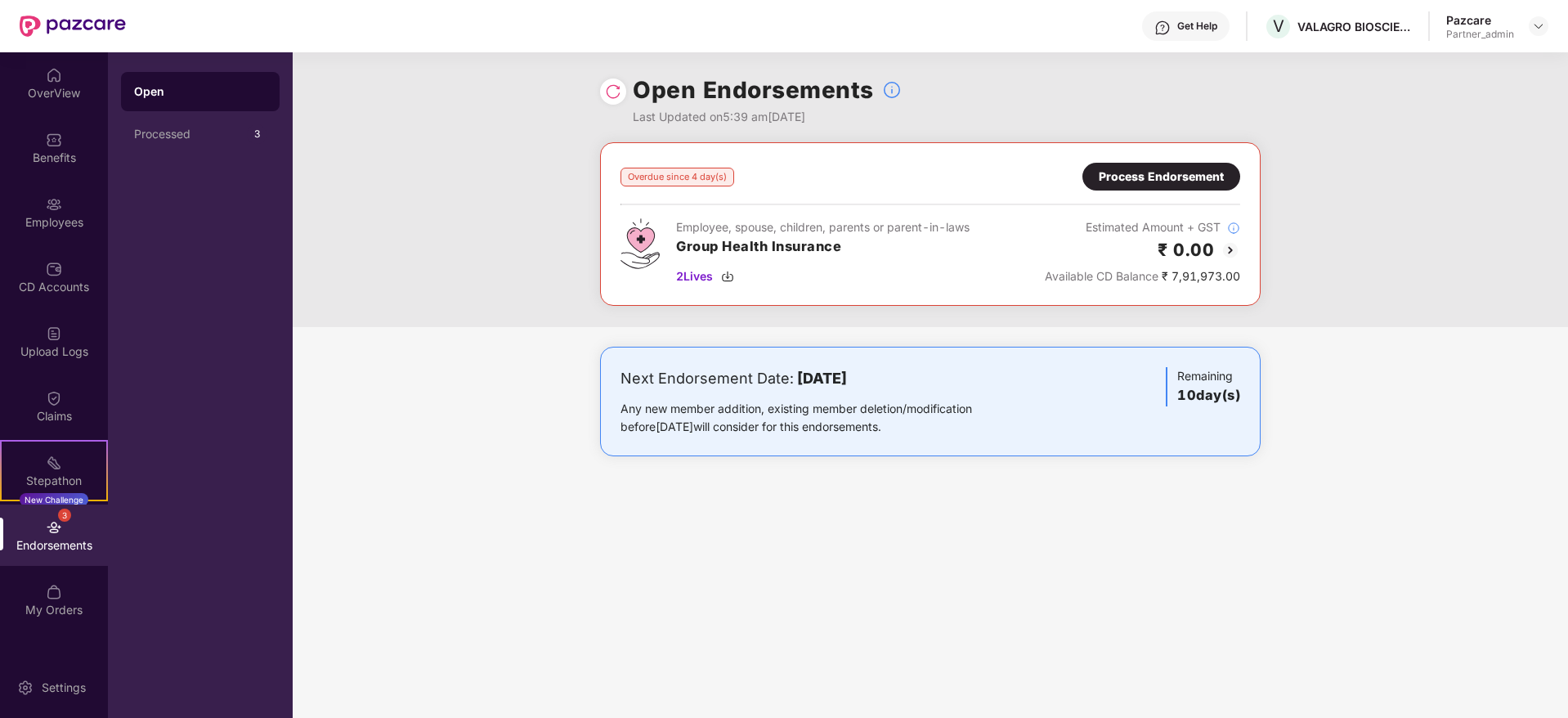
click at [1167, 178] on div "Process Endorsement" at bounding box center [1162, 176] width 125 height 18
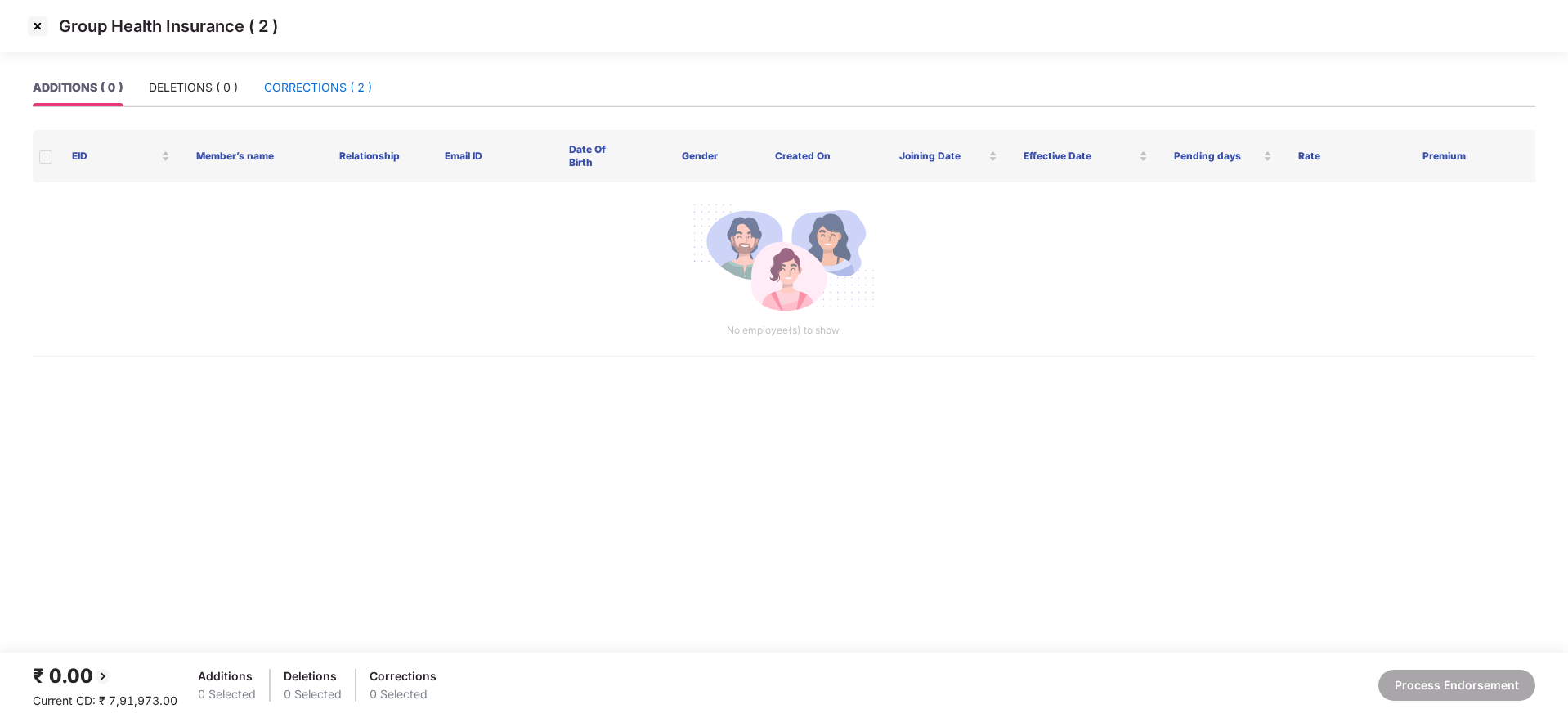
click at [282, 85] on div "CORRECTIONS ( 2 )" at bounding box center [317, 87] width 108 height 18
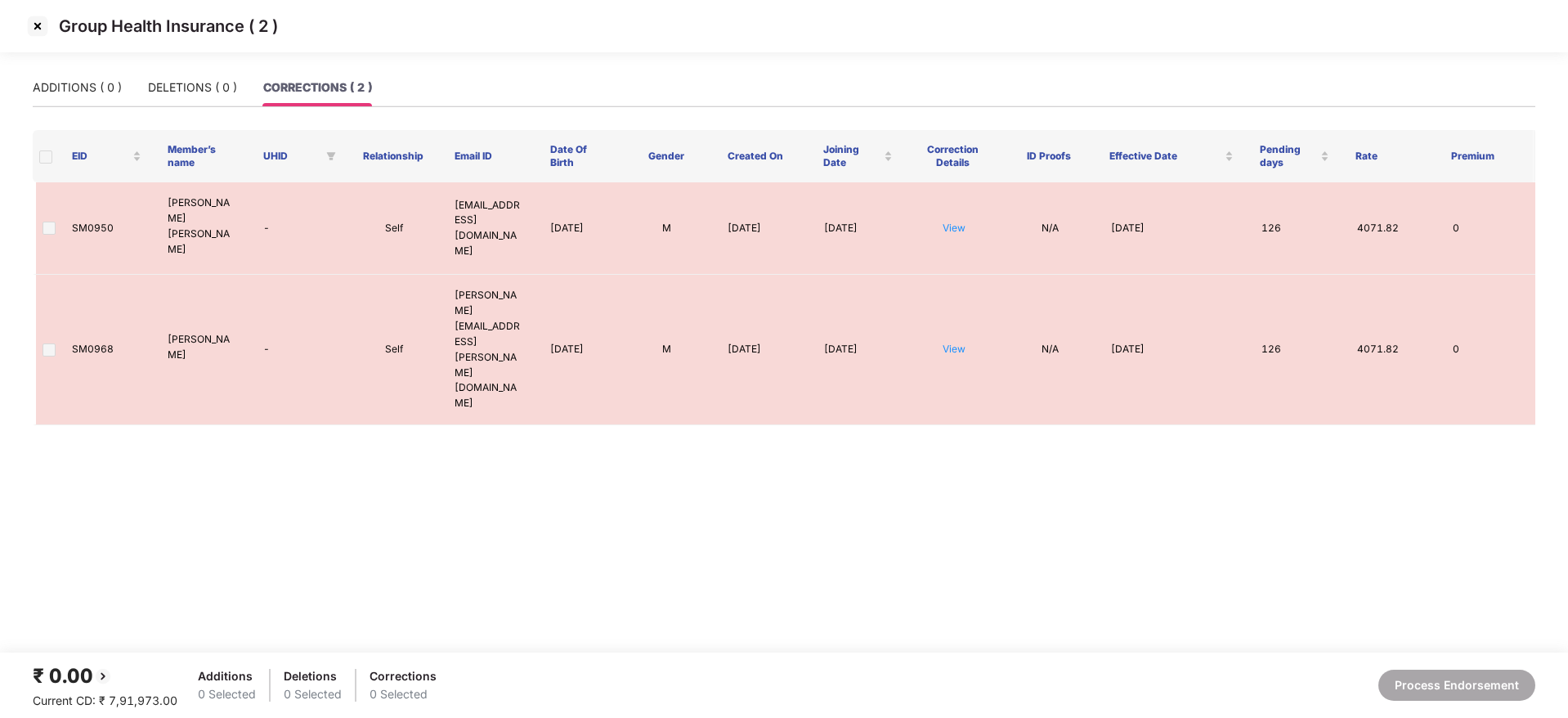
click at [35, 24] on img at bounding box center [37, 25] width 26 height 26
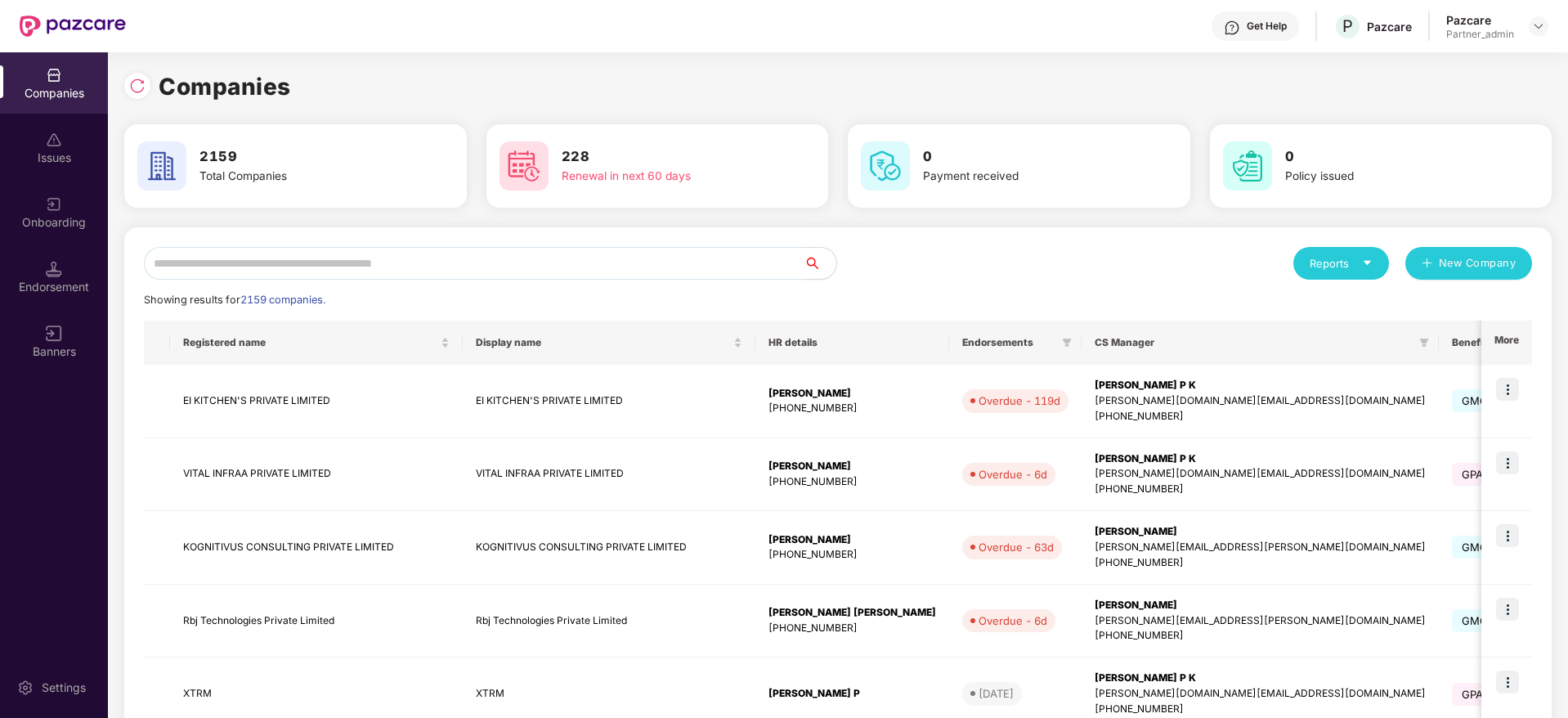
click at [467, 257] on input "text" at bounding box center [474, 264] width 660 height 33
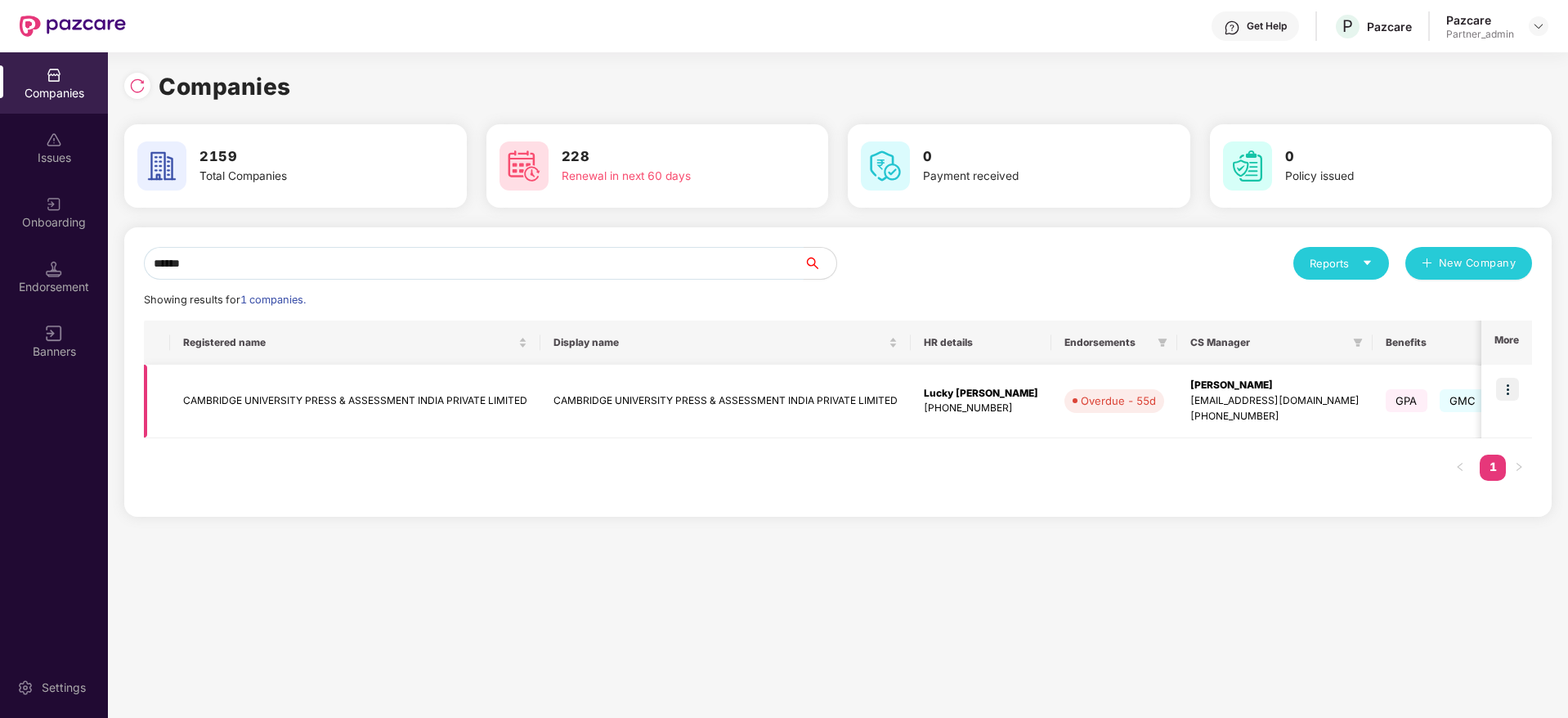
type input "******"
click at [679, 402] on td "CAMBRIDGE UNIVERSITY PRESS & ASSESSMENT INDIA PRIVATE LIMITED" at bounding box center [724, 401] width 370 height 74
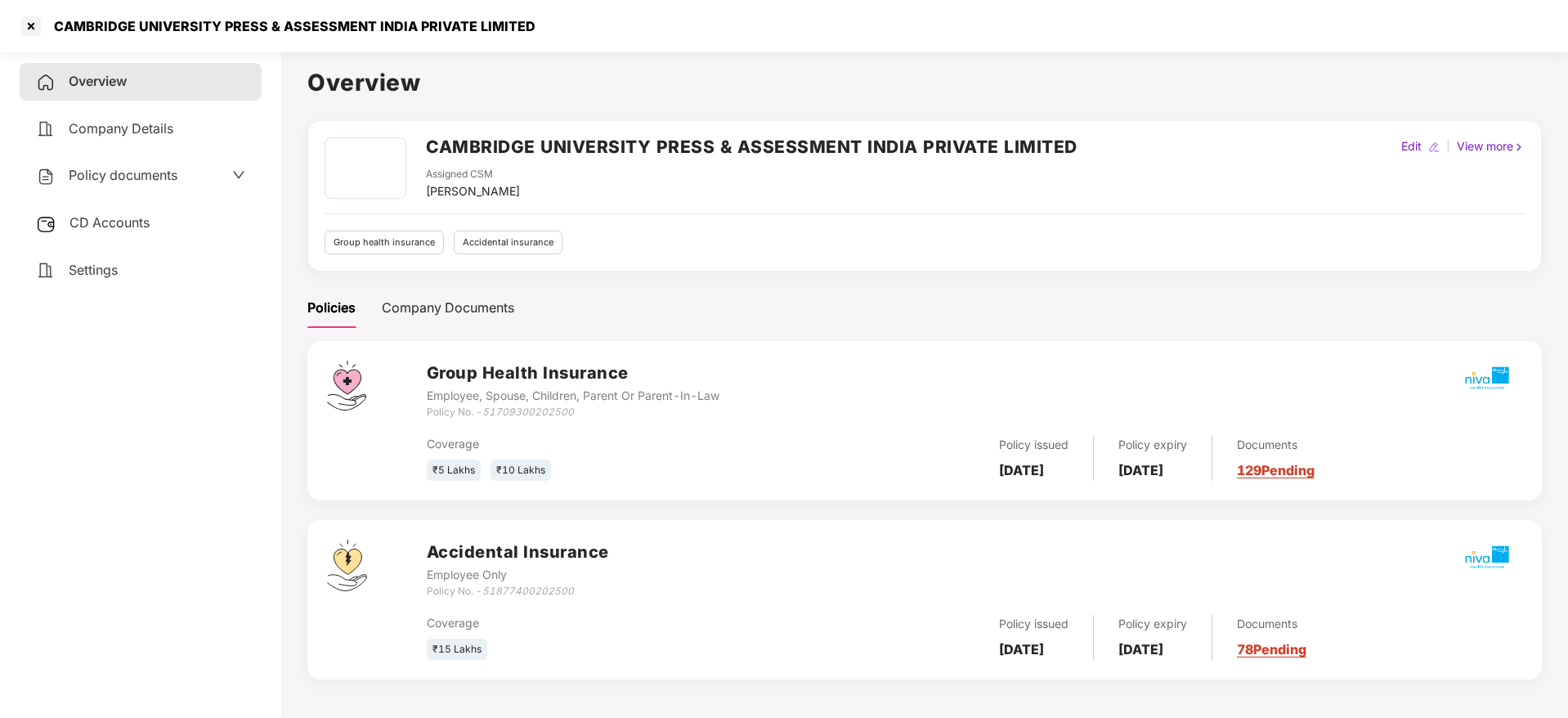
click at [117, 231] on div "CD Accounts" at bounding box center [141, 223] width 242 height 37
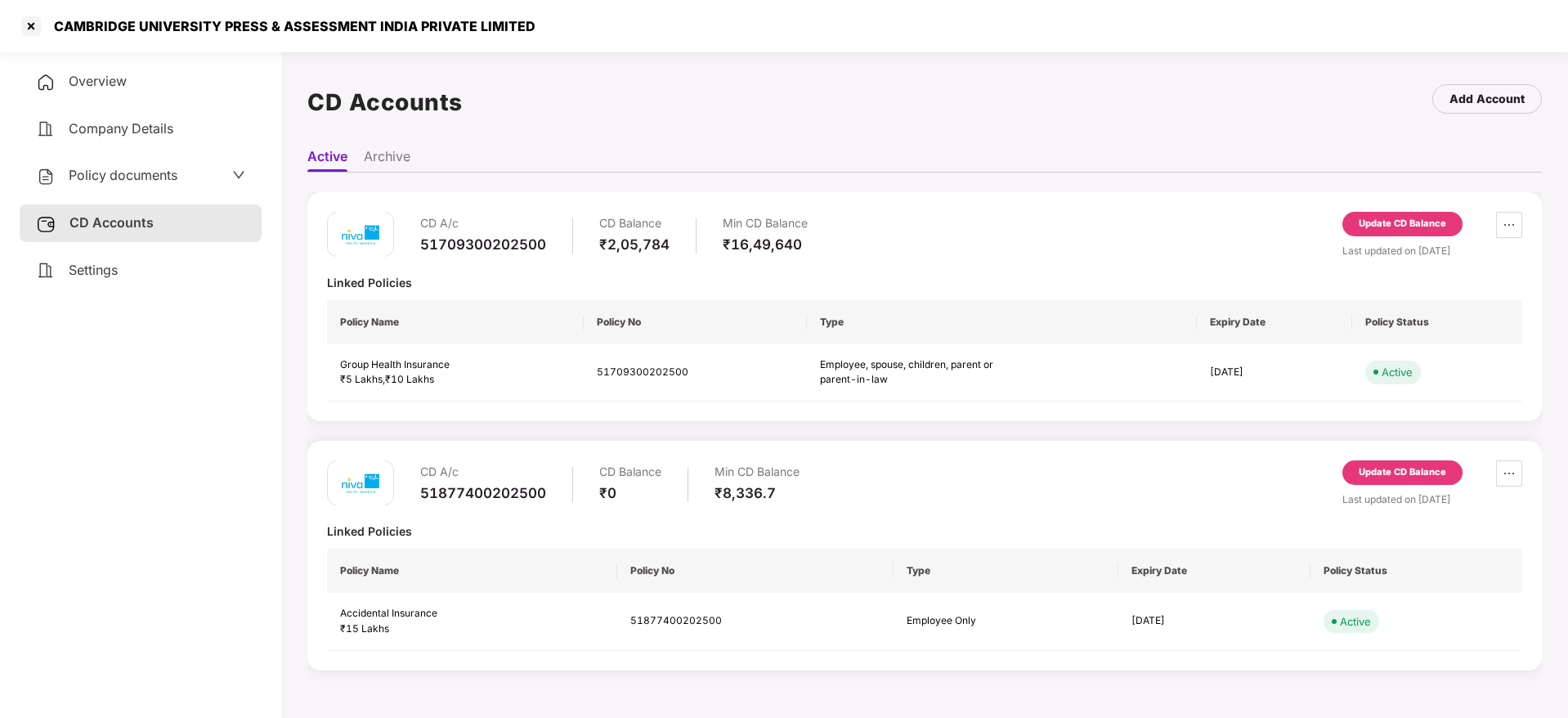
click at [1389, 219] on div "Update CD Balance" at bounding box center [1403, 224] width 87 height 15
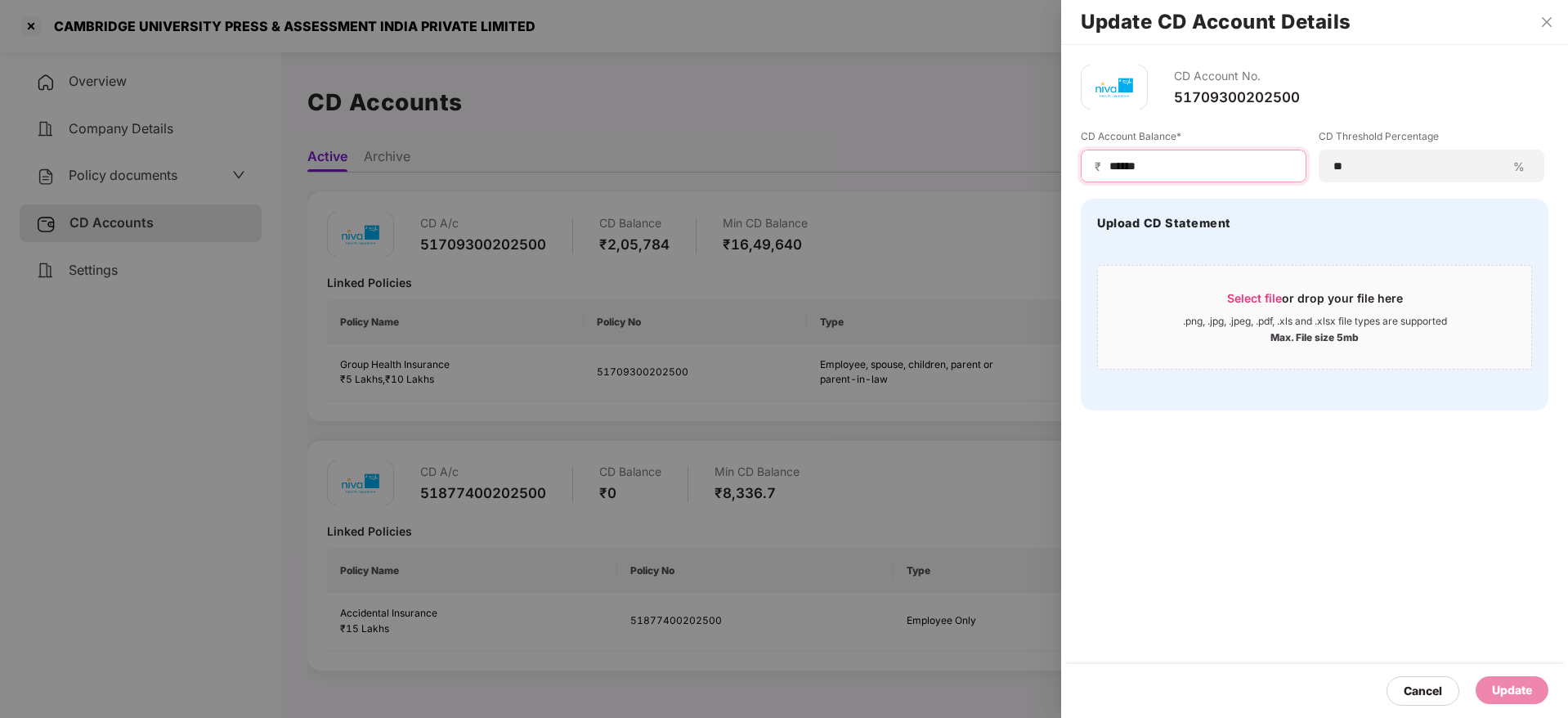
drag, startPoint x: 1192, startPoint y: 167, endPoint x: 734, endPoint y: 136, distance: 459.0
click at [735, 139] on div "Update CD Account Details CD Account No. 51709300202500 CD Account Balance* ₹ *…" at bounding box center [784, 359] width 1568 height 718
paste input
type input "******"
click at [1263, 297] on span "Select file" at bounding box center [1254, 297] width 55 height 14
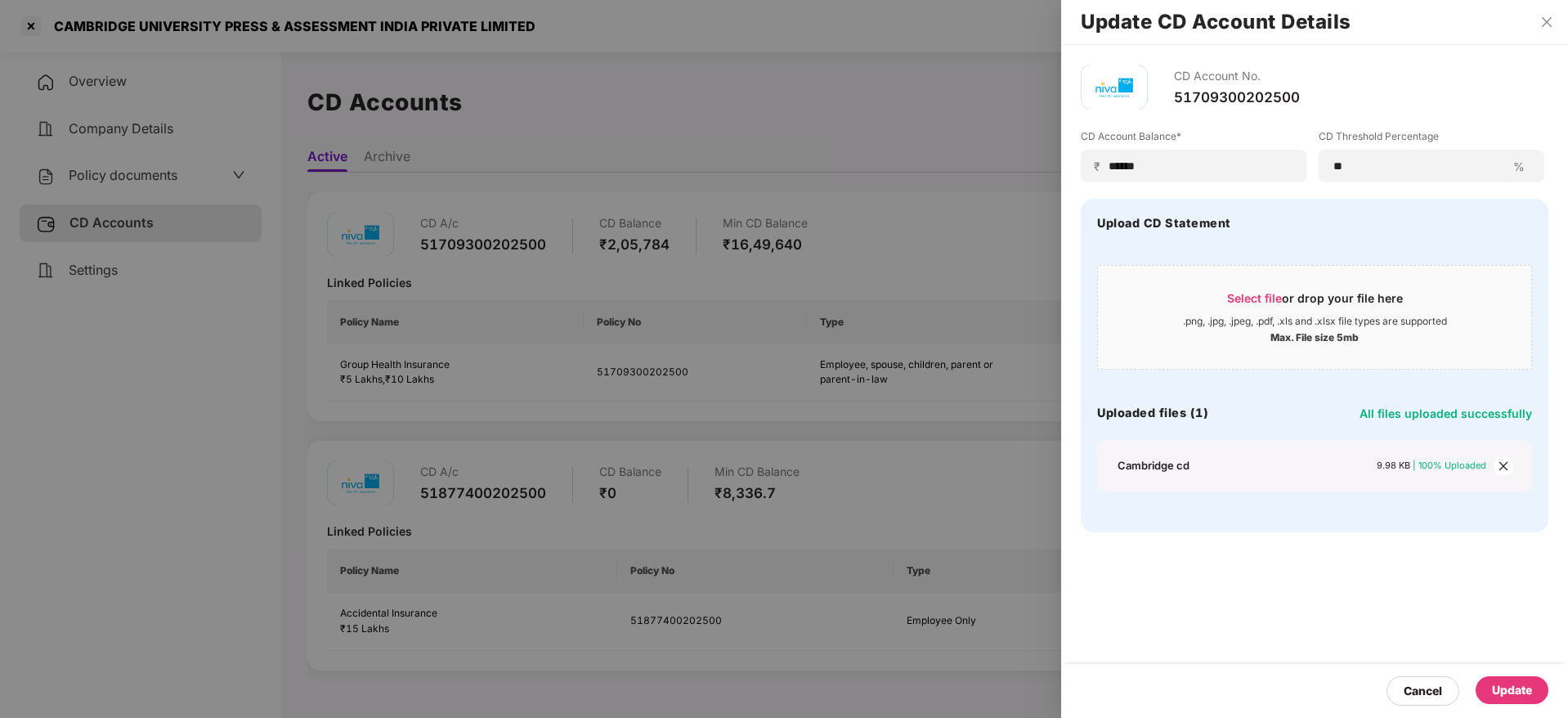
click at [1524, 683] on div "Update" at bounding box center [1512, 690] width 40 height 18
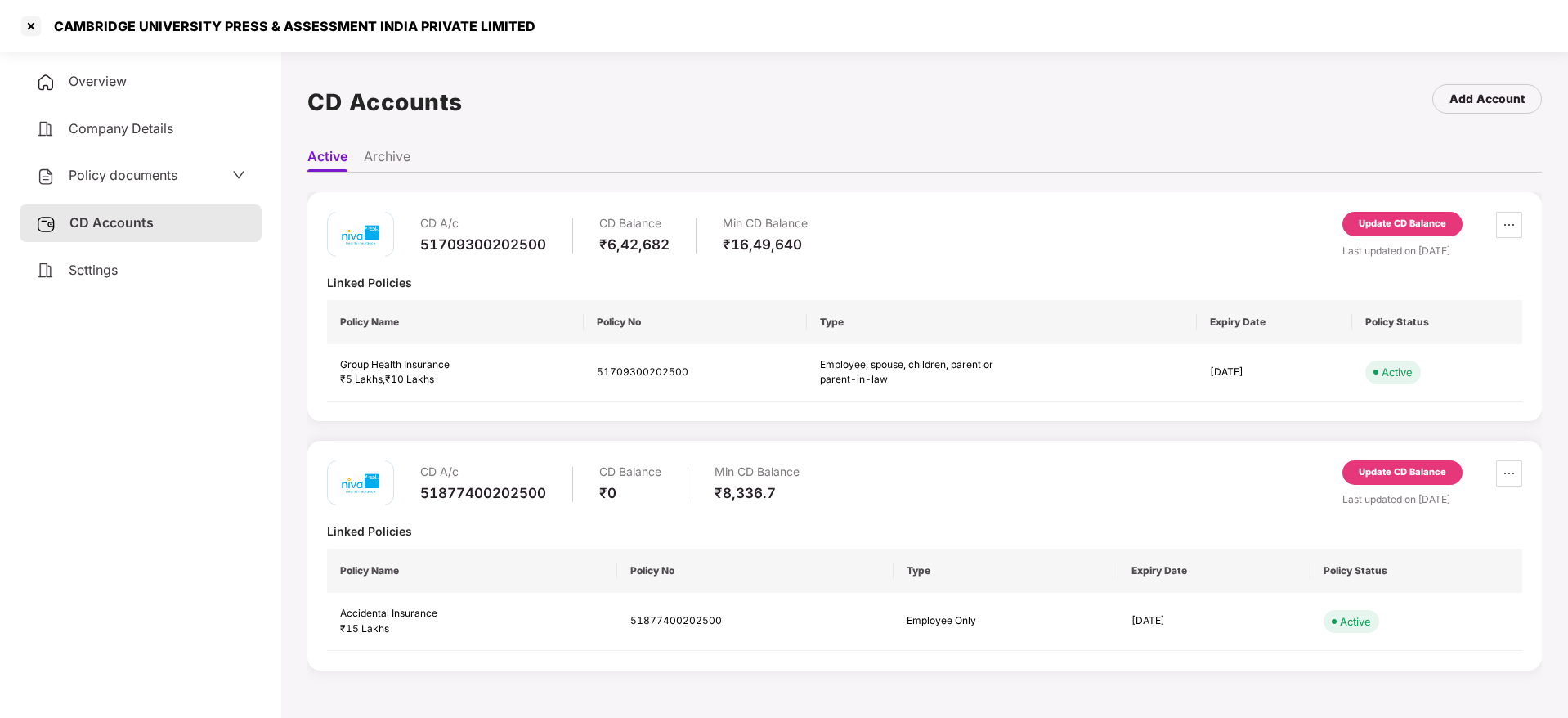
click at [78, 14] on div "CAMBRIDGE UNIVERSITY PRESS & ASSESSMENT INDIA PRIVATE LIMITED" at bounding box center [276, 25] width 517 height 26
copy div "[GEOGRAPHIC_DATA]"
click at [34, 22] on div at bounding box center [31, 25] width 26 height 26
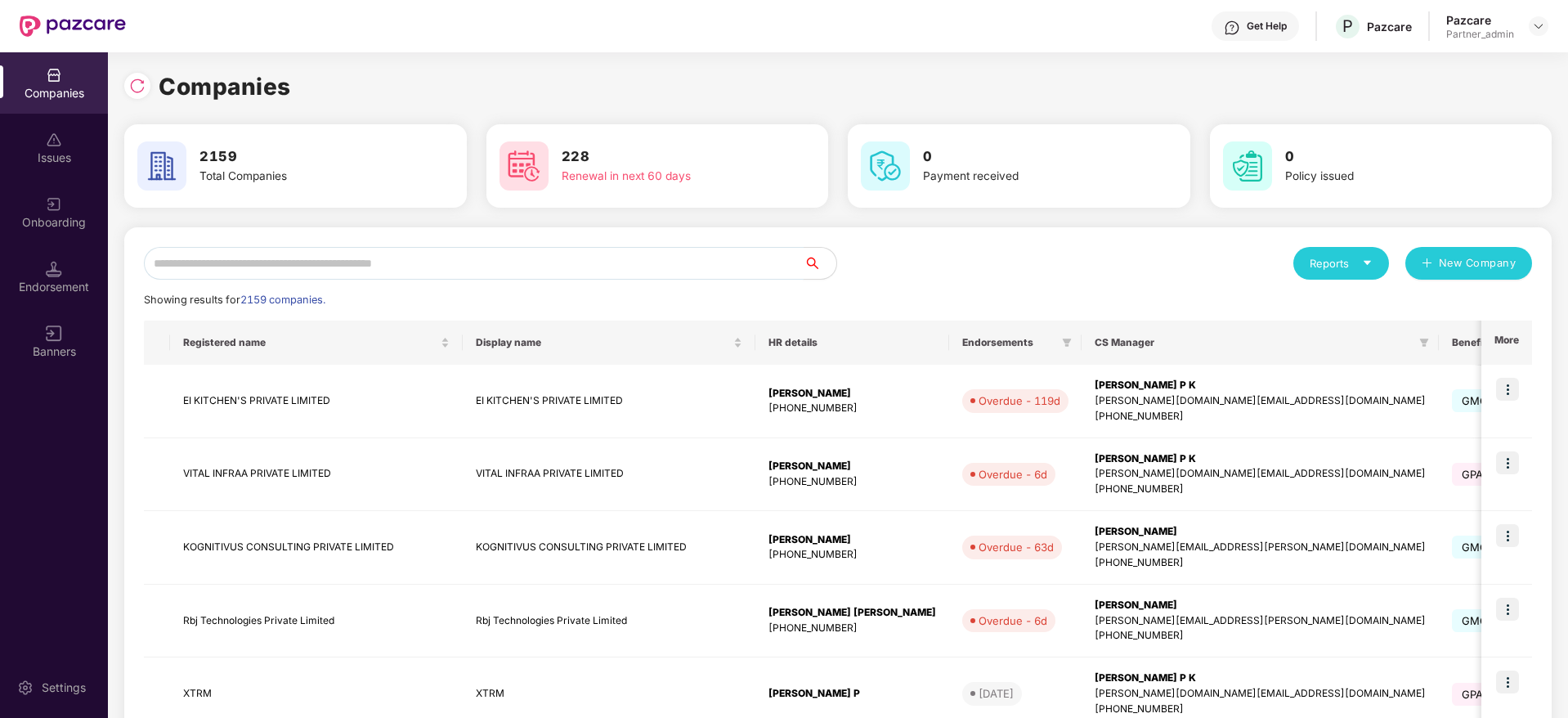
click at [388, 257] on input "text" at bounding box center [474, 264] width 660 height 33
paste input "*********"
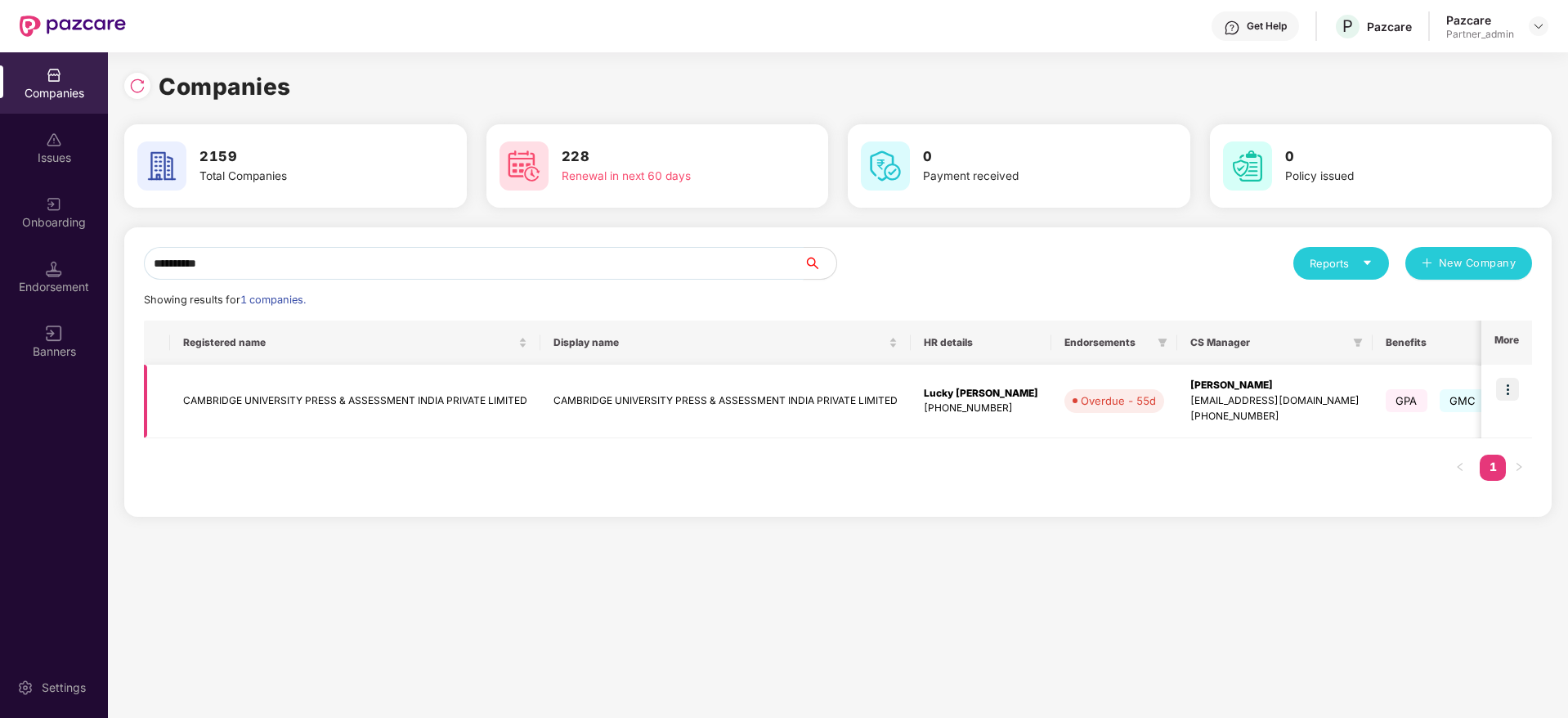
type input "*********"
click at [1512, 386] on img at bounding box center [1507, 388] width 23 height 23
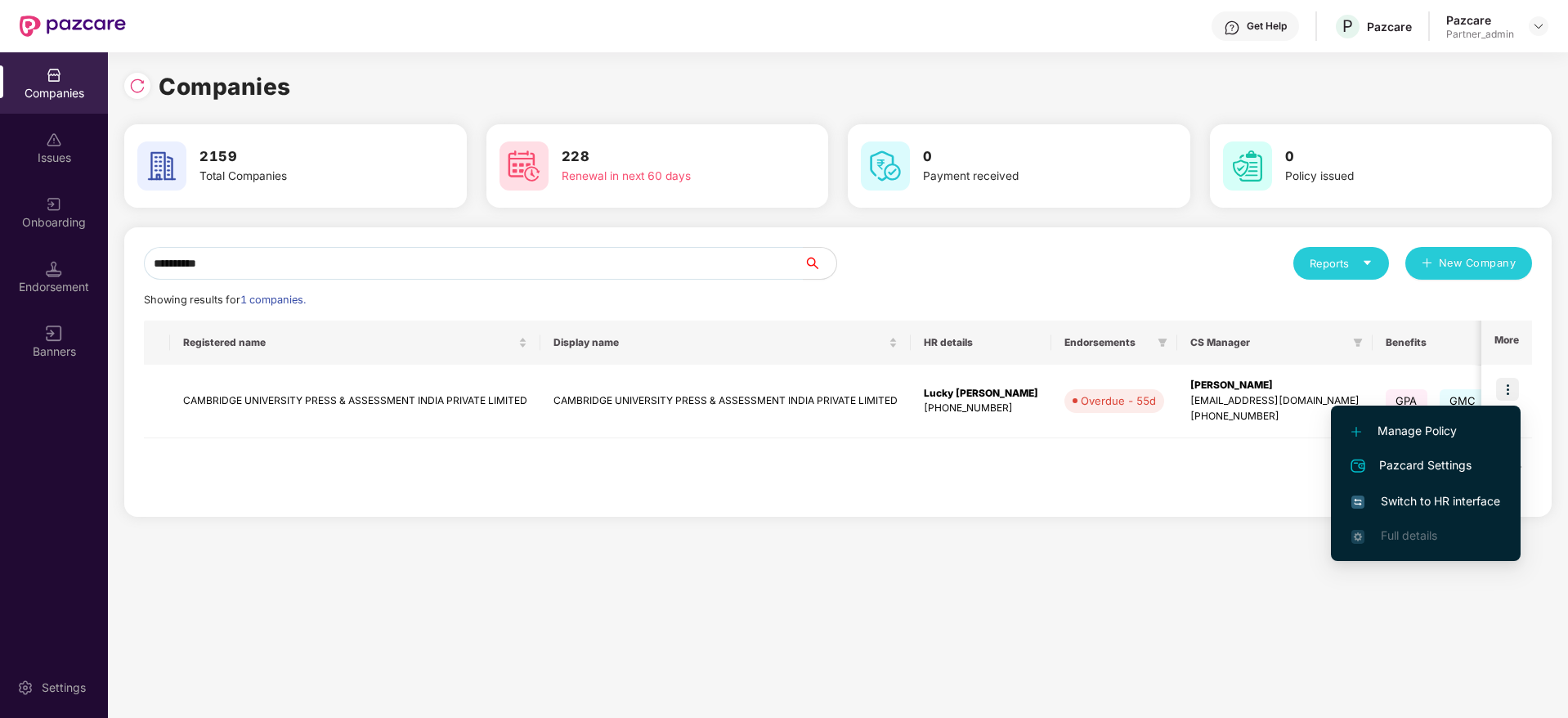
click at [1423, 502] on span "Switch to HR interface" at bounding box center [1425, 501] width 149 height 18
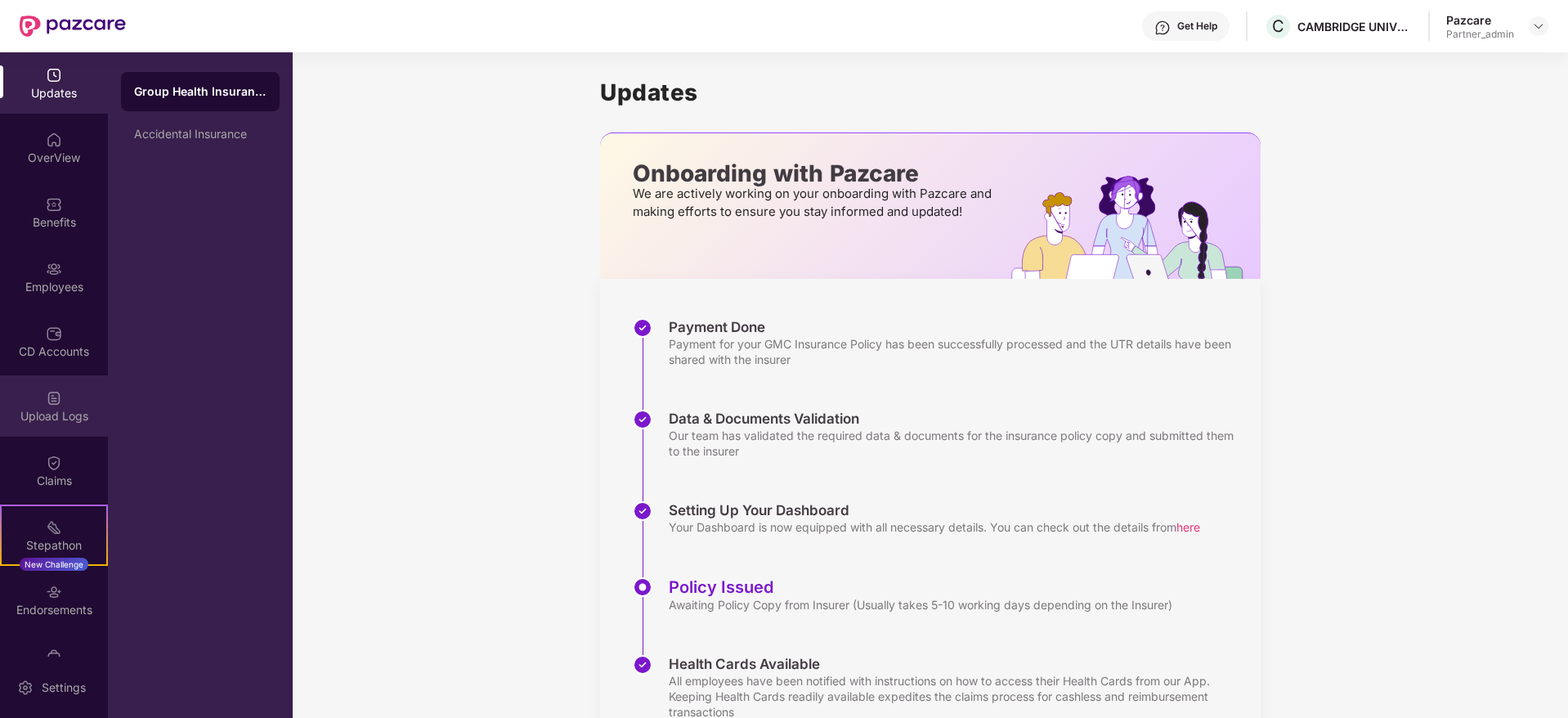
click at [47, 413] on div "Upload Logs" at bounding box center [54, 416] width 108 height 16
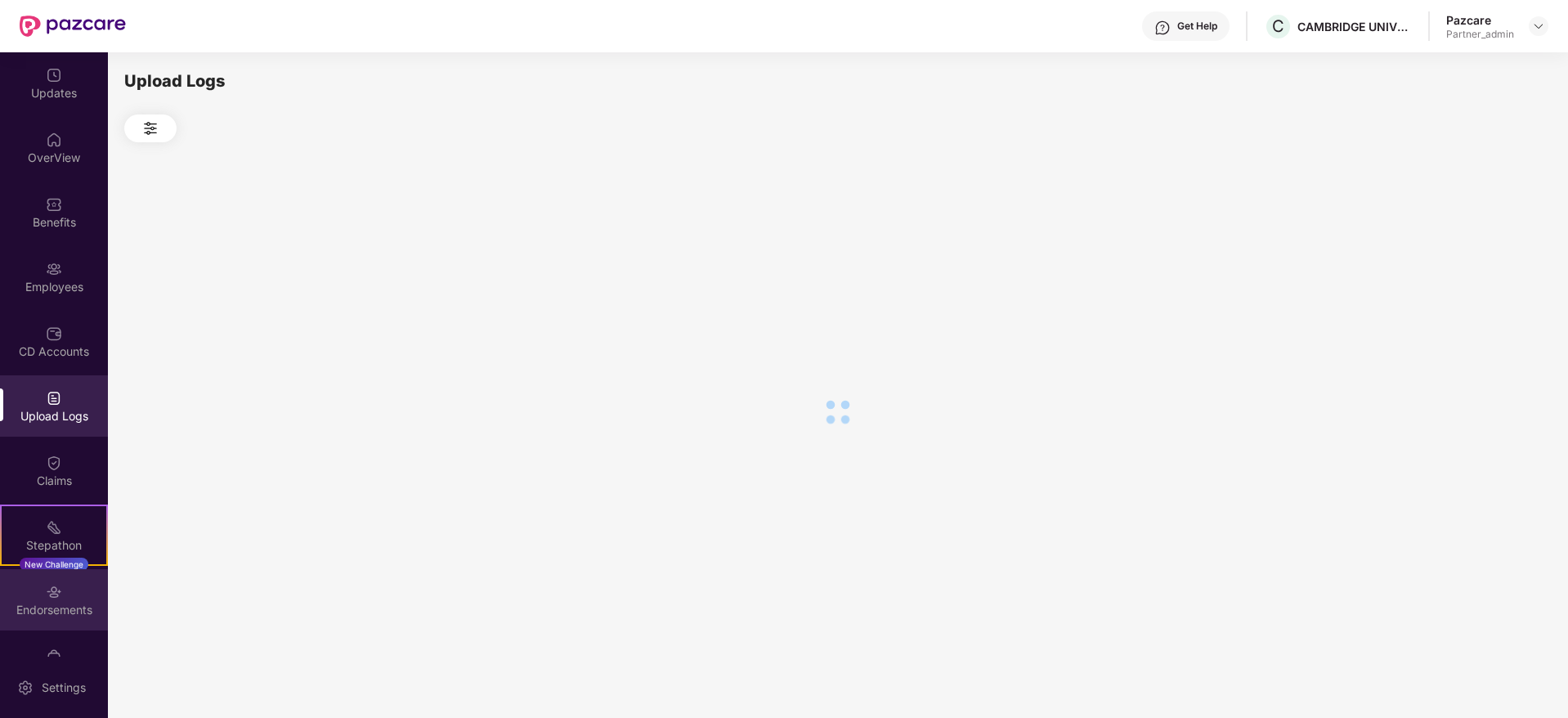
click at [56, 604] on div "Endorsements" at bounding box center [54, 610] width 108 height 16
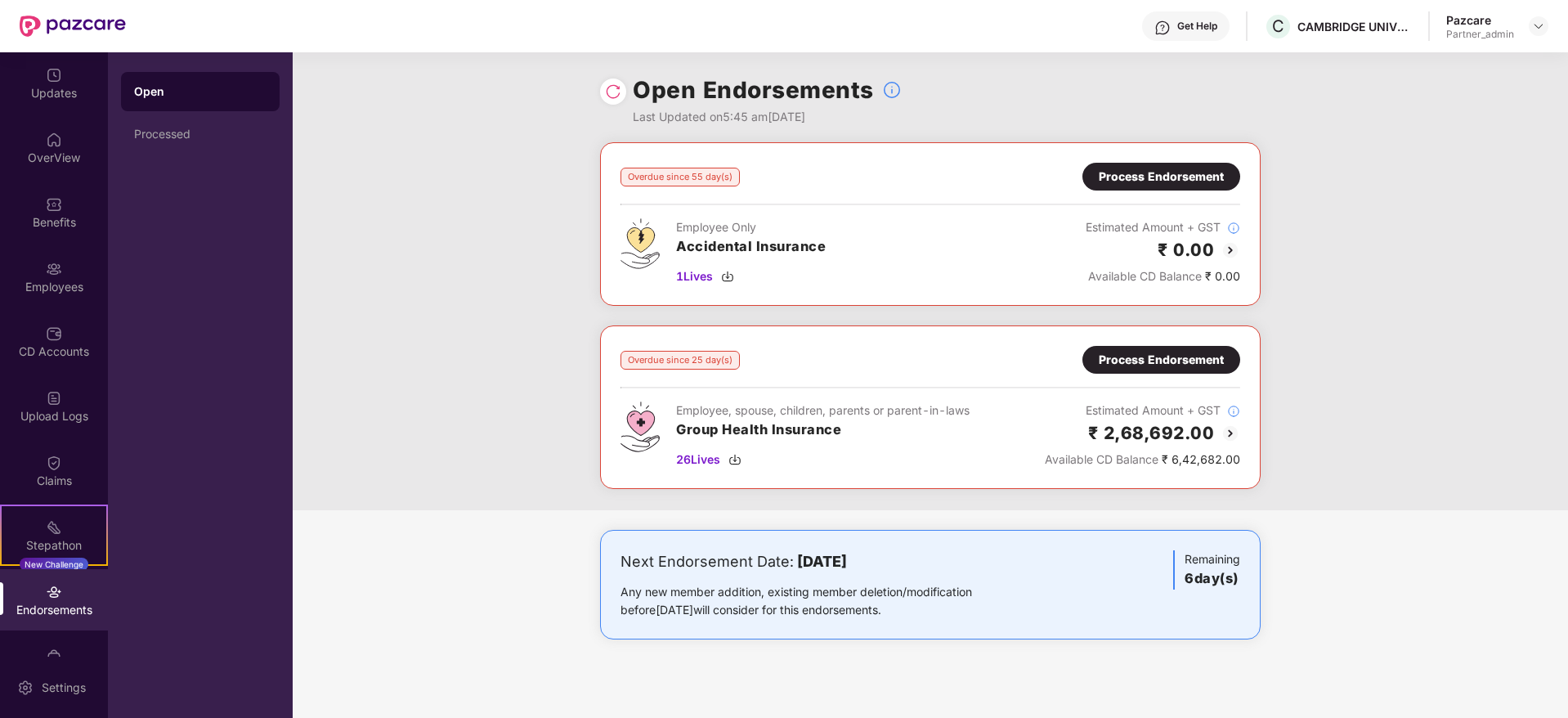
click at [1166, 167] on div "Process Endorsement" at bounding box center [1162, 176] width 125 height 18
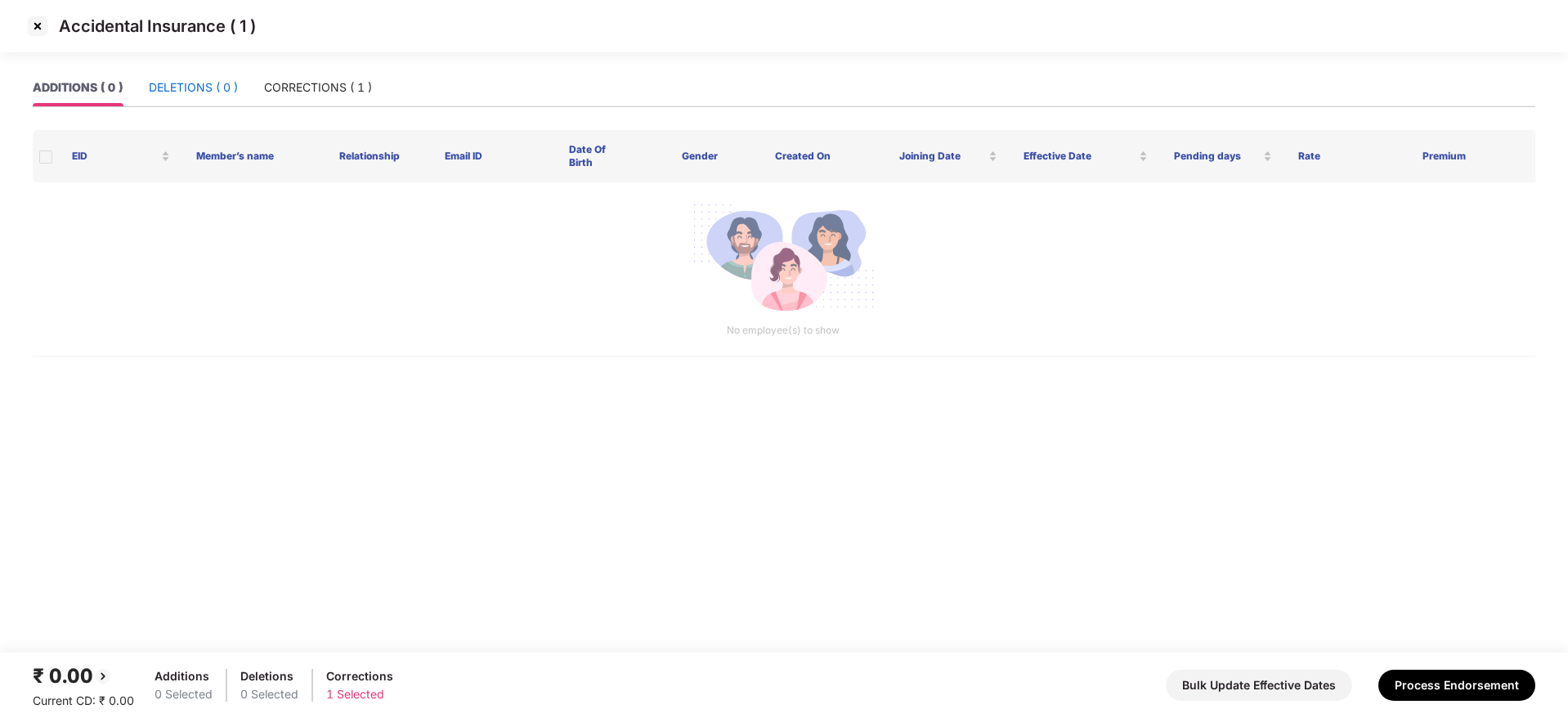
click at [198, 86] on div "DELETIONS ( 0 )" at bounding box center [194, 87] width 89 height 18
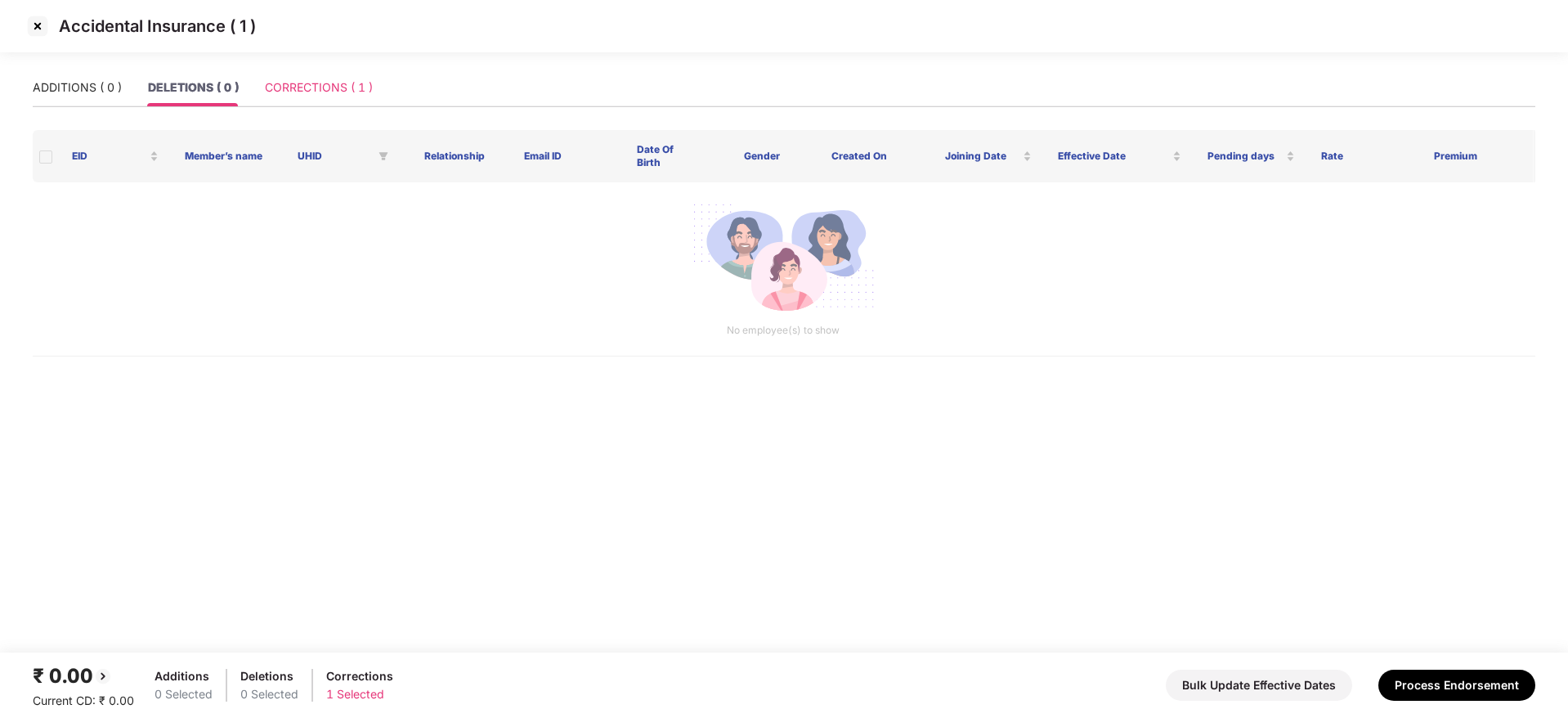
click at [330, 98] on div "CORRECTIONS ( 1 )" at bounding box center [318, 87] width 108 height 37
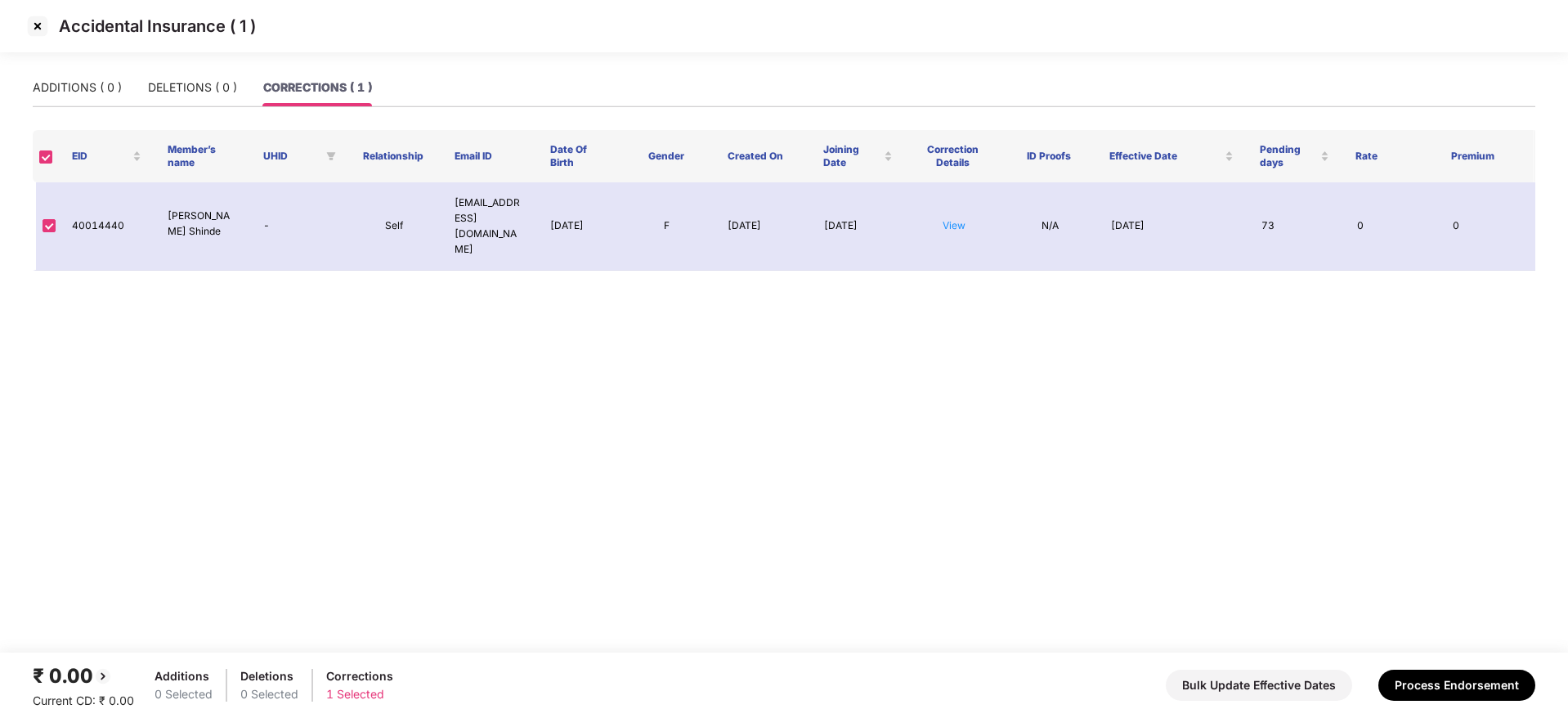
click at [43, 29] on img at bounding box center [37, 25] width 26 height 26
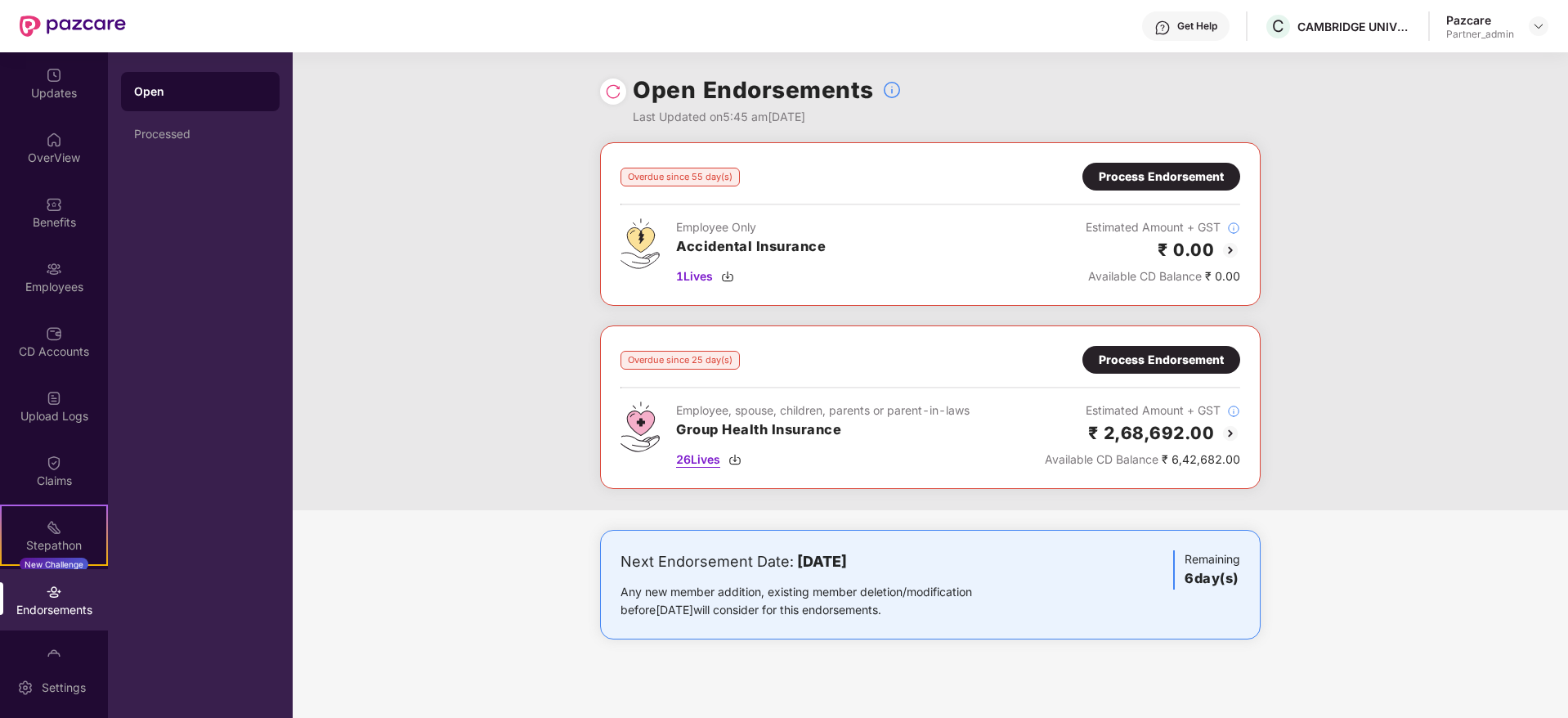
click at [737, 457] on img at bounding box center [734, 459] width 13 height 13
click at [1148, 369] on div "Process Endorsement" at bounding box center [1162, 359] width 158 height 28
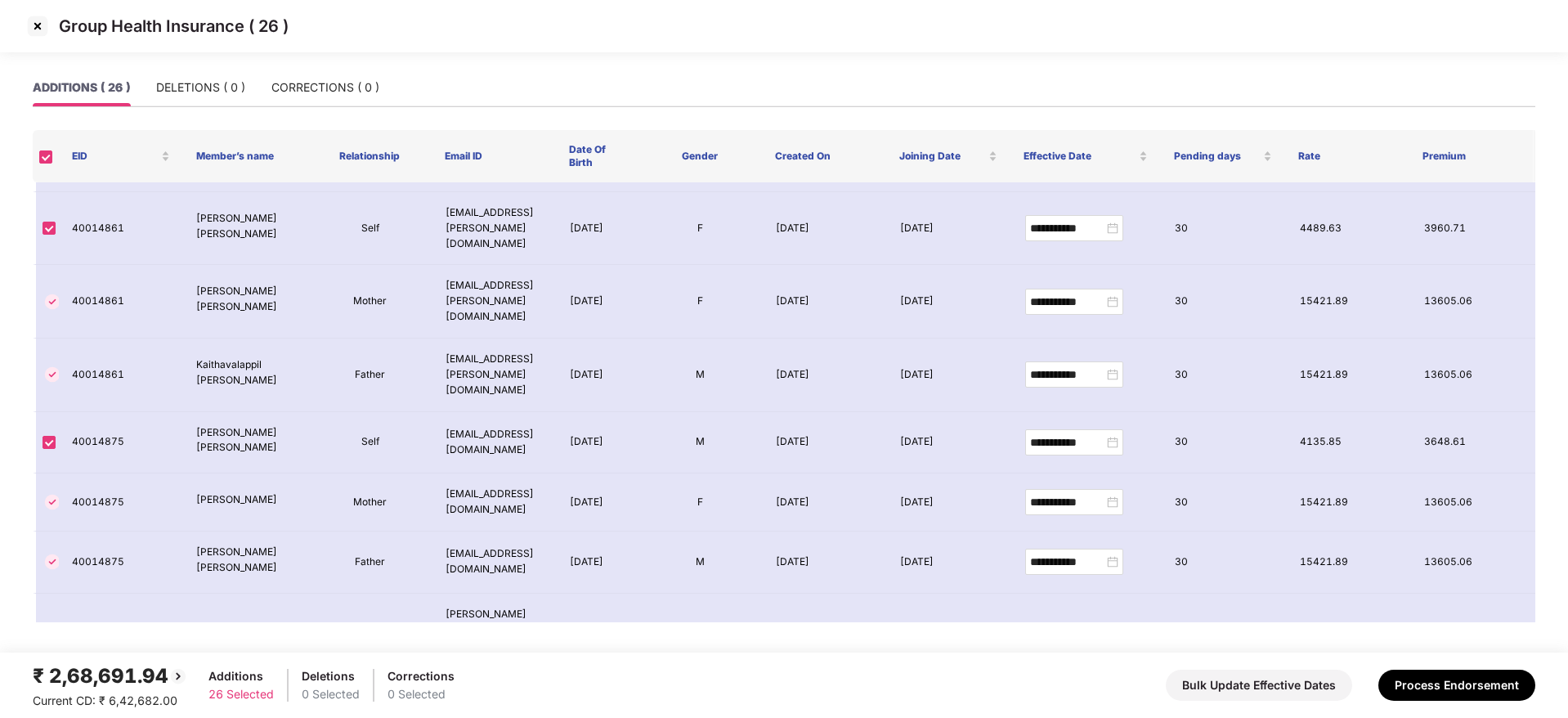
scroll to position [1075, 0]
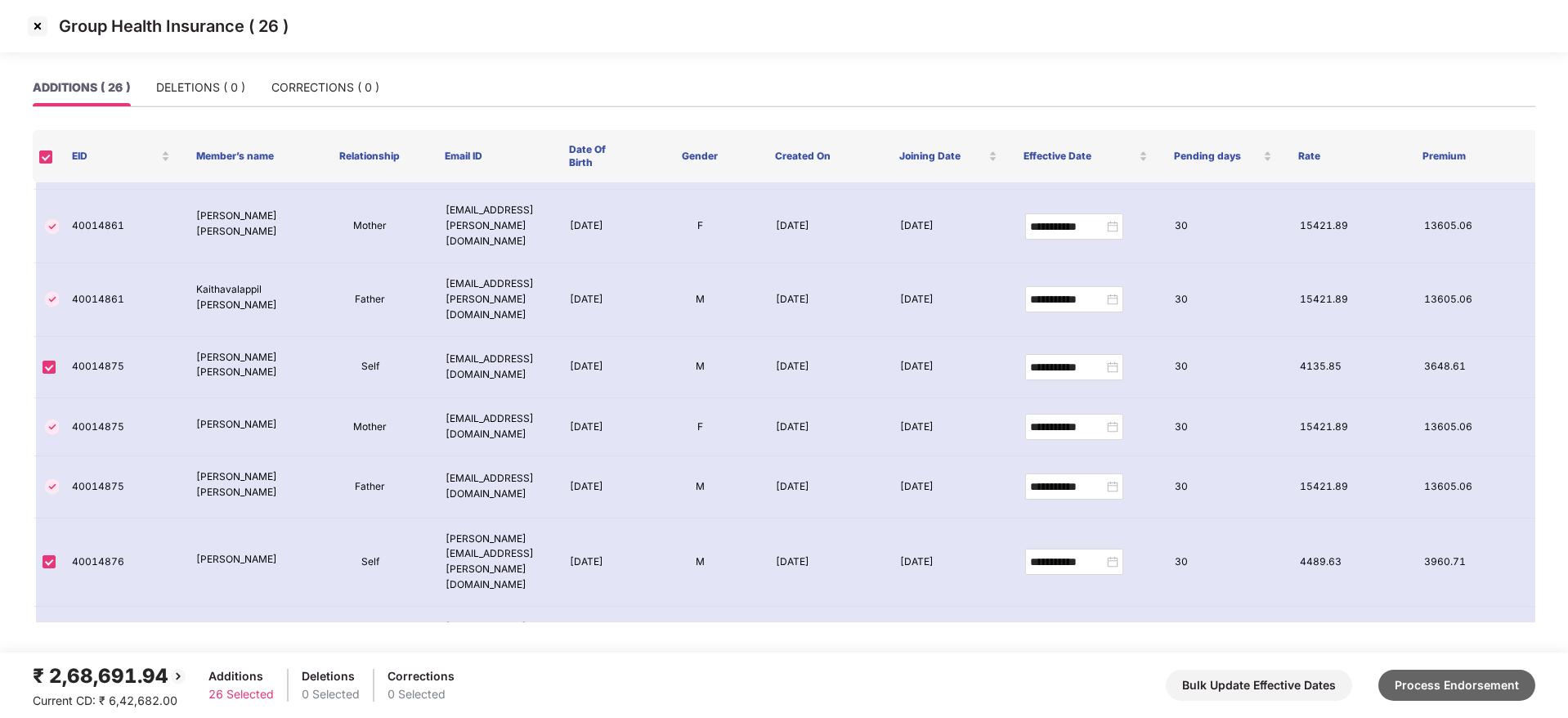
click at [1490, 687] on button "Process Endorsement" at bounding box center [1456, 684] width 157 height 31
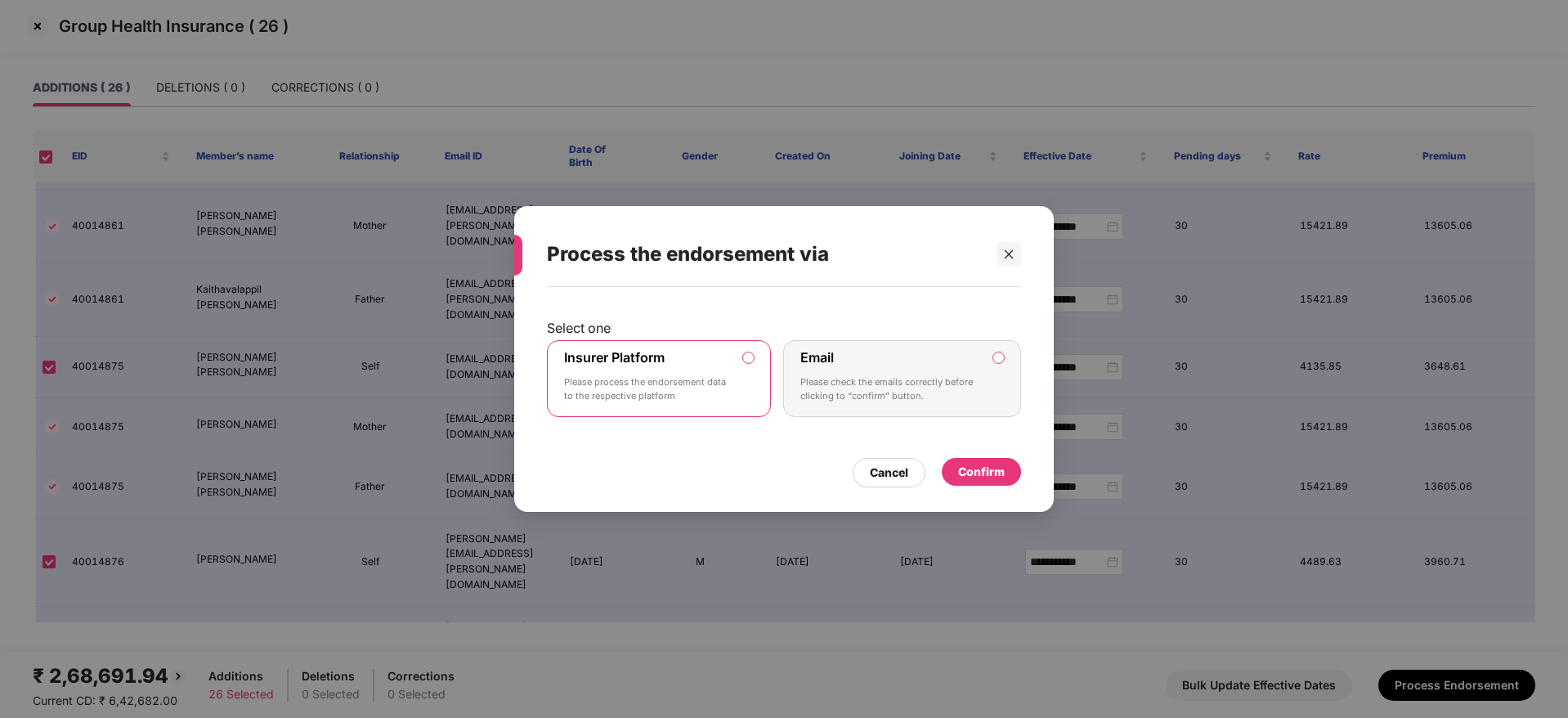
click at [984, 470] on div "Confirm" at bounding box center [981, 472] width 46 height 18
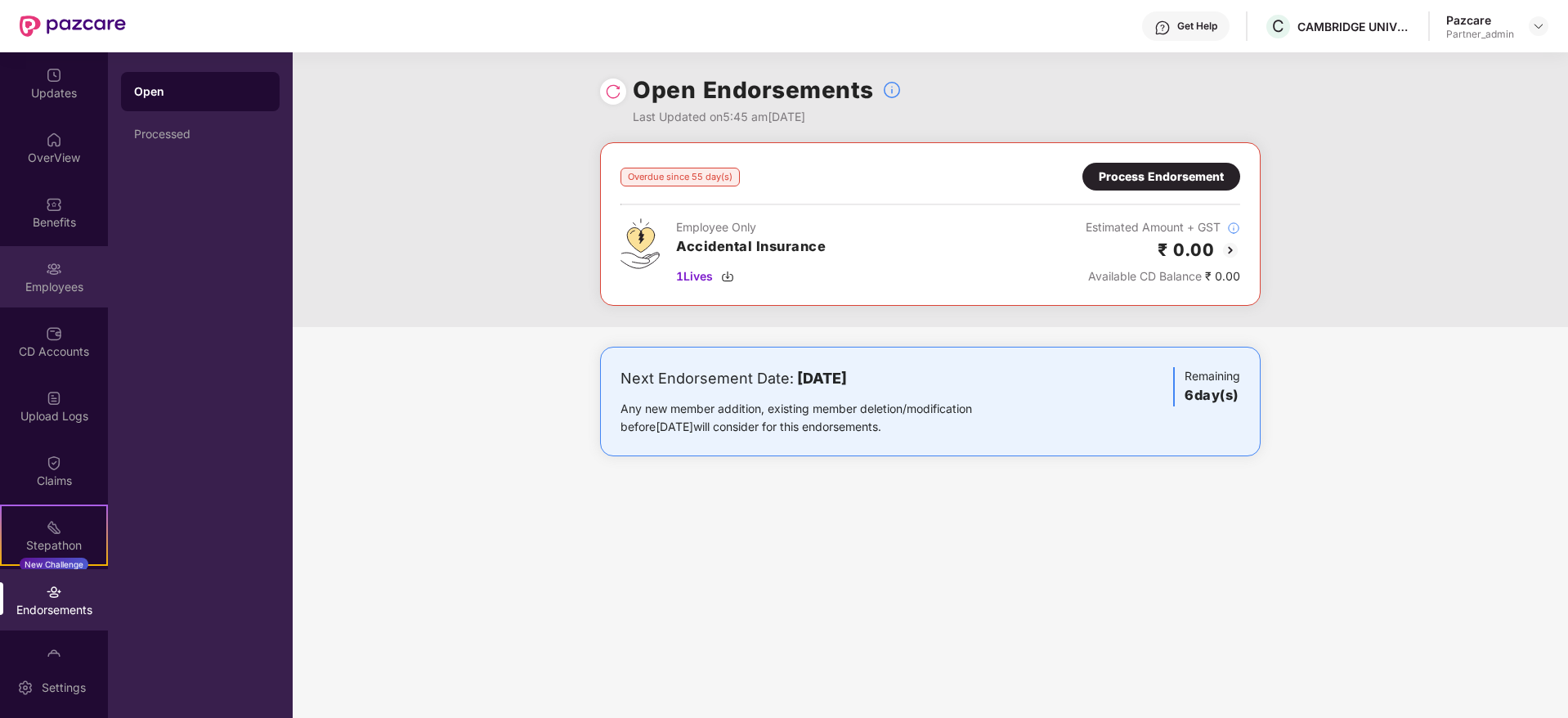
click at [50, 291] on div "Employees" at bounding box center [54, 287] width 108 height 16
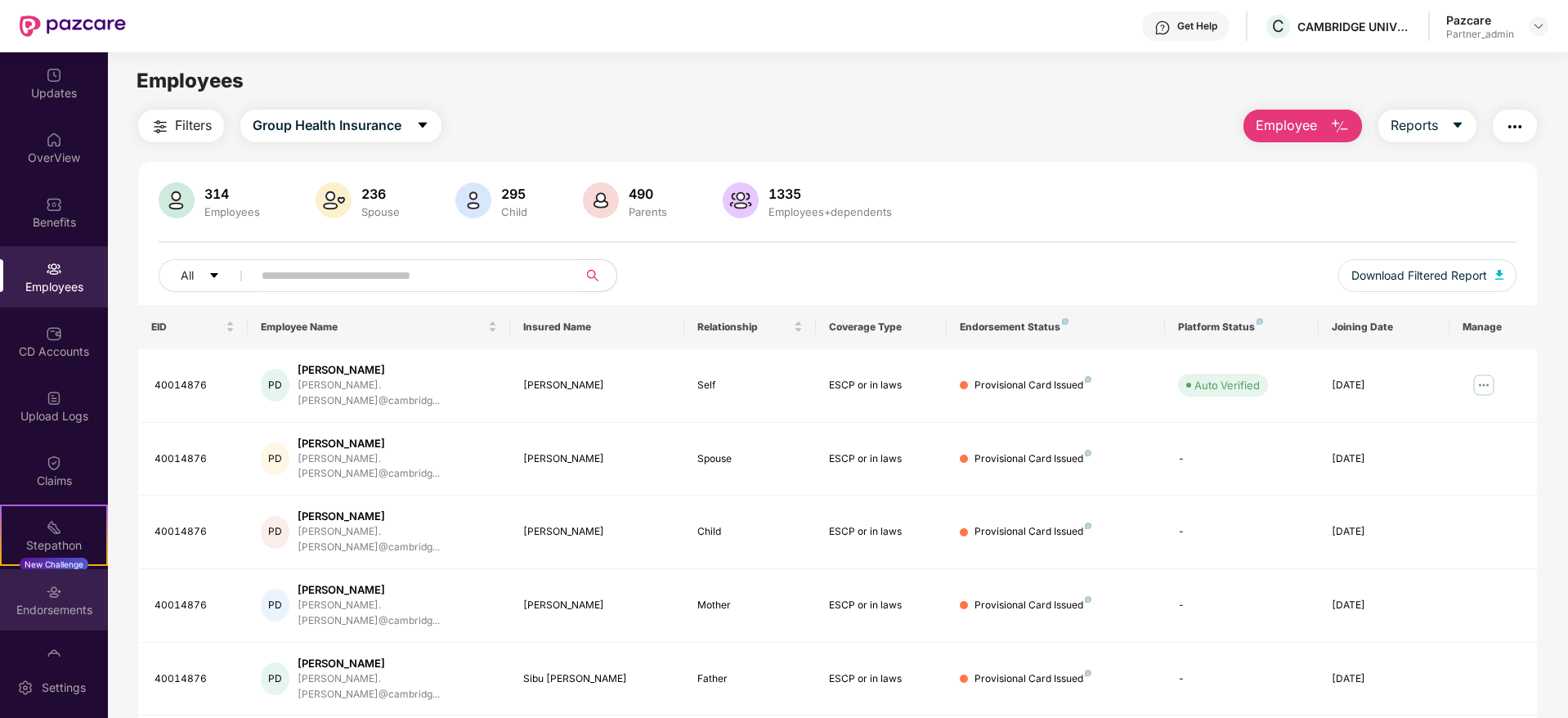
click at [35, 612] on div "Endorsements" at bounding box center [54, 610] width 108 height 16
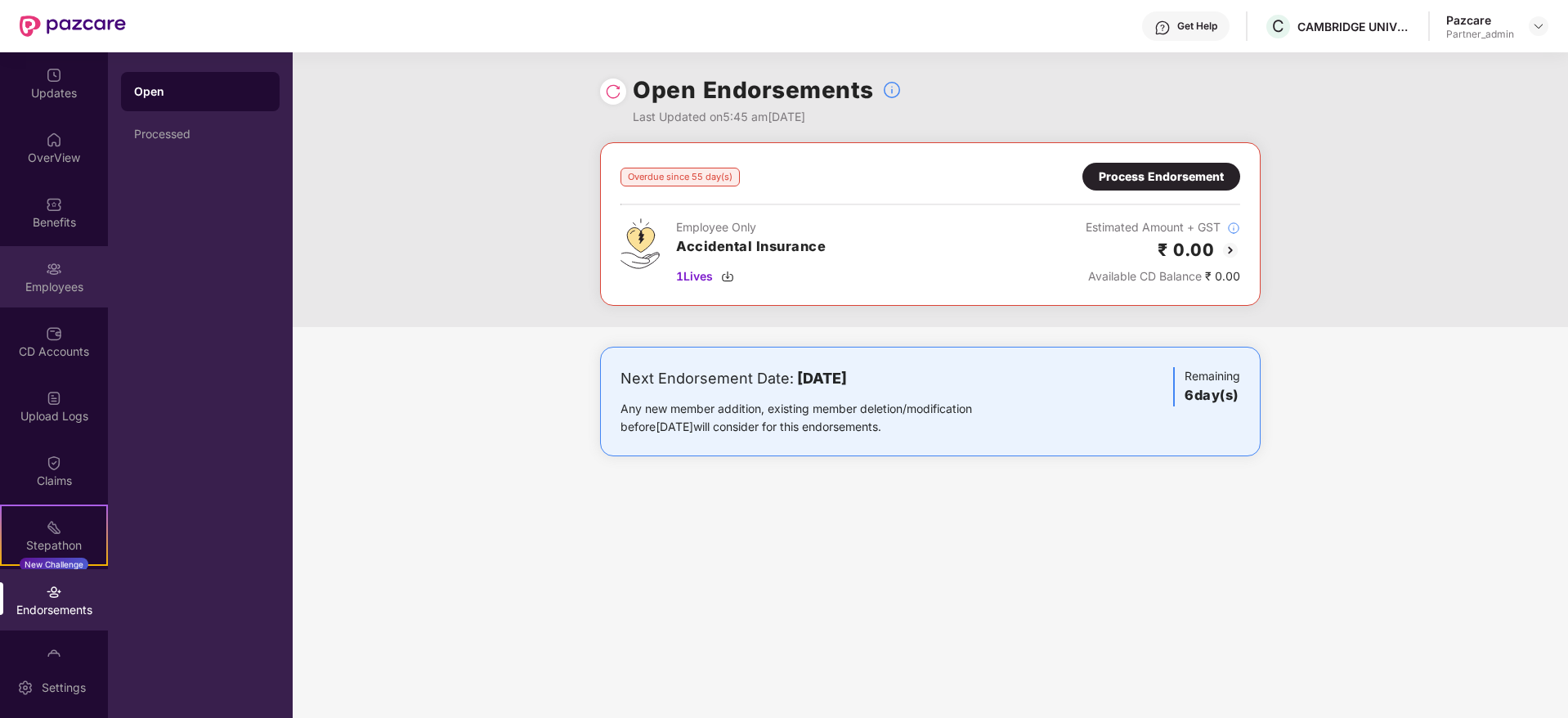
click at [47, 261] on img at bounding box center [54, 269] width 16 height 16
